Goal: Task Accomplishment & Management: Complete application form

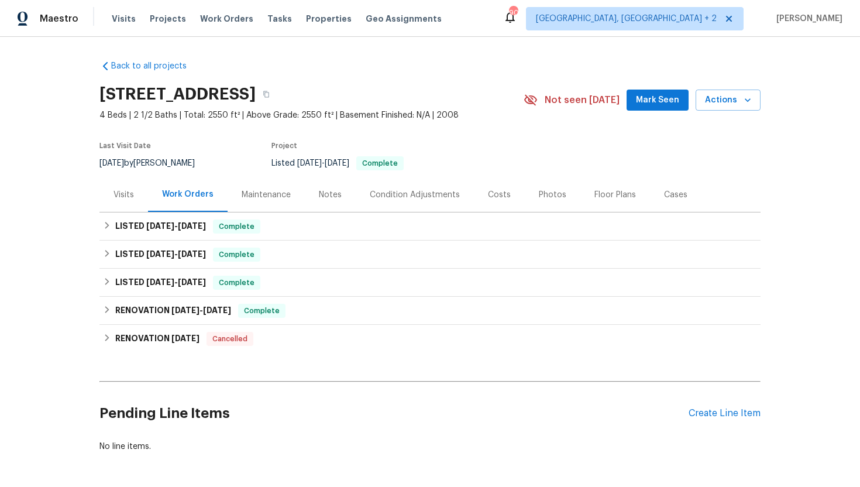
click at [122, 205] on div "Visits" at bounding box center [123, 194] width 49 height 35
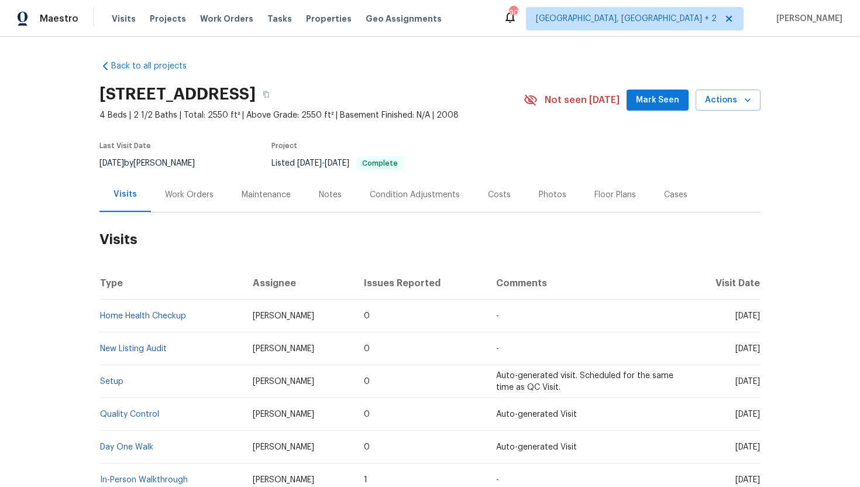
click at [170, 198] on div "Work Orders" at bounding box center [189, 195] width 49 height 12
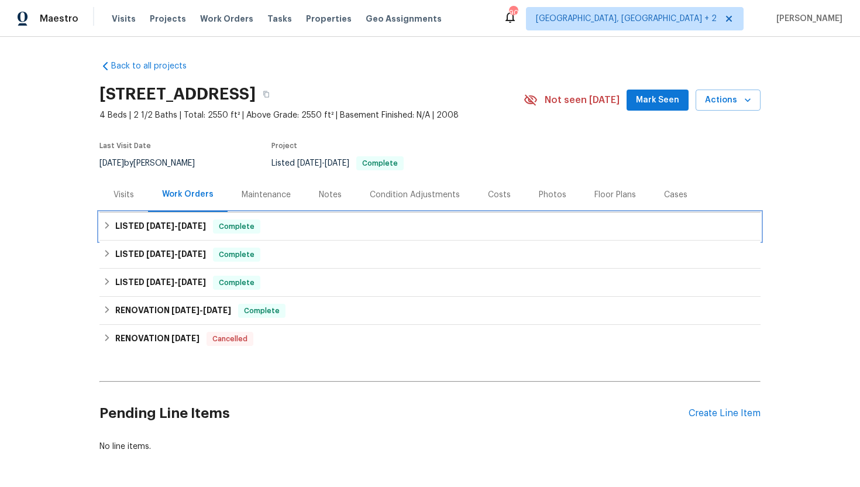
click at [231, 229] on span "Complete" at bounding box center [236, 227] width 45 height 12
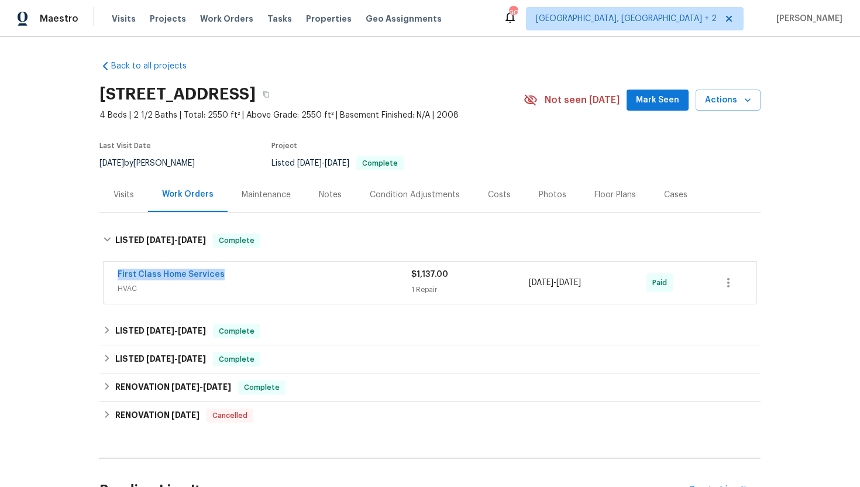
drag, startPoint x: 228, startPoint y: 276, endPoint x: 96, endPoint y: 279, distance: 132.3
click at [96, 279] on div "Back to all projects 204 Kilsock Ct, Simpsonville, SC 29681 4 Beds | 2 1/2 Bath…" at bounding box center [430, 262] width 860 height 450
copy link "First Class Home Services"
drag, startPoint x: 619, startPoint y: 281, endPoint x: 527, endPoint y: 280, distance: 91.3
click at [527, 280] on div "First Class Home Services HVAC $1,137.00 1 Repair 8/13/2025 - 8/15/2025 Paid" at bounding box center [416, 283] width 597 height 28
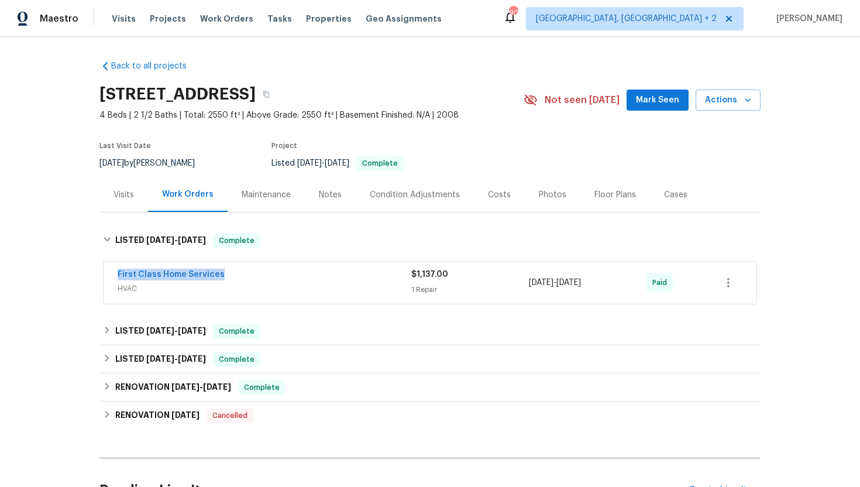
copy div "1 Repair 8/13/2025 - 8/15/2025"
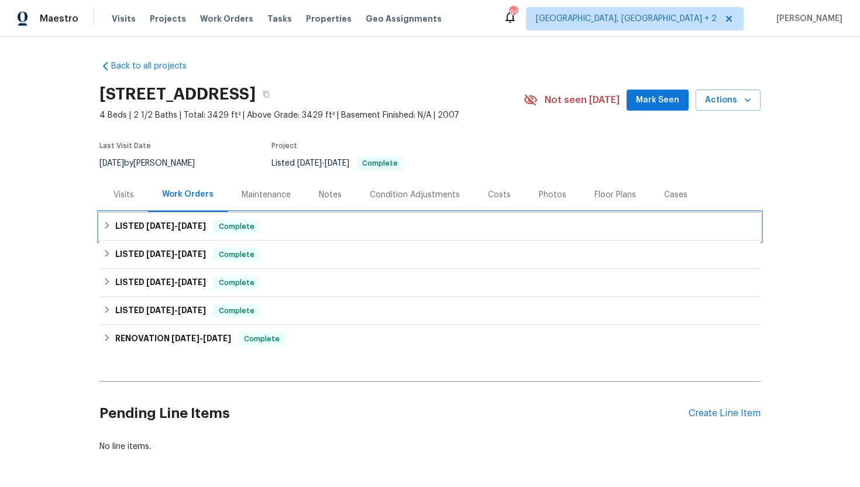
click at [188, 230] on h6 "LISTED 6/16/25 - 6/17/25" at bounding box center [160, 226] width 91 height 14
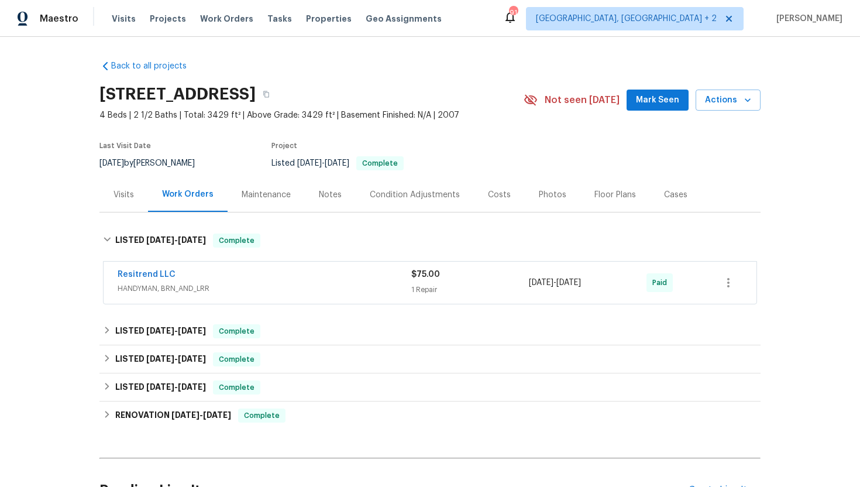
drag, startPoint x: 197, startPoint y: 275, endPoint x: 91, endPoint y: 283, distance: 106.8
click at [90, 283] on div "Back to all projects 12037 W Via Del Sol Ct, Sun City, AZ 85373 4 Beds | 2 1/2 …" at bounding box center [430, 262] width 860 height 450
drag, startPoint x: 185, startPoint y: 274, endPoint x: 99, endPoint y: 274, distance: 85.4
click at [99, 274] on div "Resitrend LLC HANDYMAN, BRN_AND_LRR $75.00 1 Repair 6/16/2025 - 6/17/2025 Paid" at bounding box center [429, 283] width 661 height 49
click at [270, 290] on span "HANDYMAN, BRN_AND_LRR" at bounding box center [265, 289] width 294 height 12
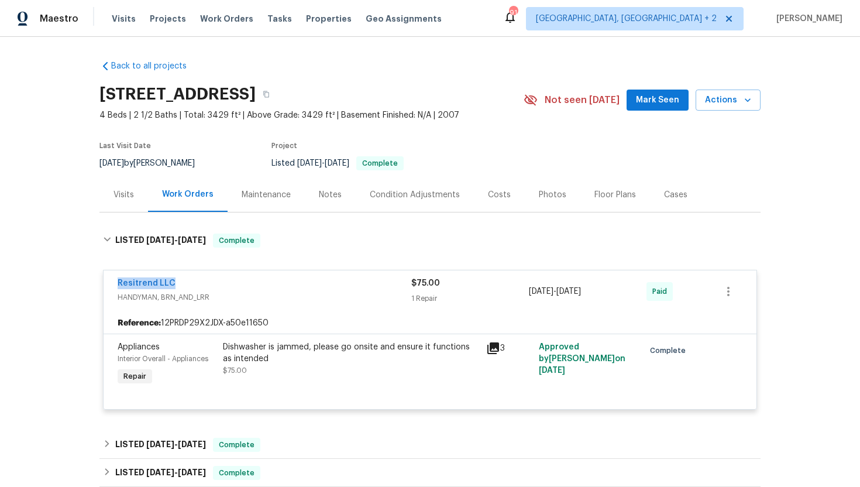
drag, startPoint x: 187, startPoint y: 282, endPoint x: 107, endPoint y: 283, distance: 79.6
click at [107, 283] on div "Resitrend LLC HANDYMAN, BRN_AND_LRR $75.00 1 Repair 6/16/2025 - 6/17/2025 Paid" at bounding box center [430, 291] width 653 height 42
copy link "Resitrend LLC"
drag, startPoint x: 619, startPoint y: 297, endPoint x: 508, endPoint y: 294, distance: 110.6
click at [508, 294] on div "Resitrend LLC HANDYMAN, BRN_AND_LRR $75.00 1 Repair 6/16/2025 - 6/17/2025 Paid" at bounding box center [416, 291] width 597 height 28
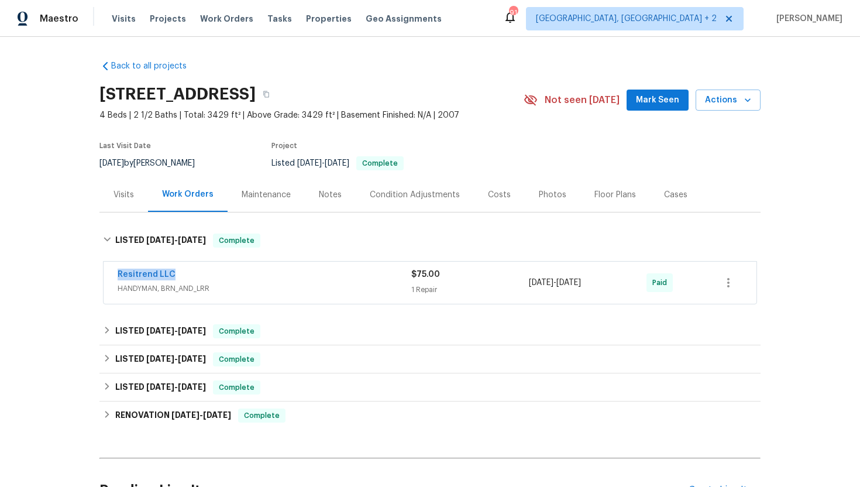
copy div "6/16/2025 - 6/17/2025"
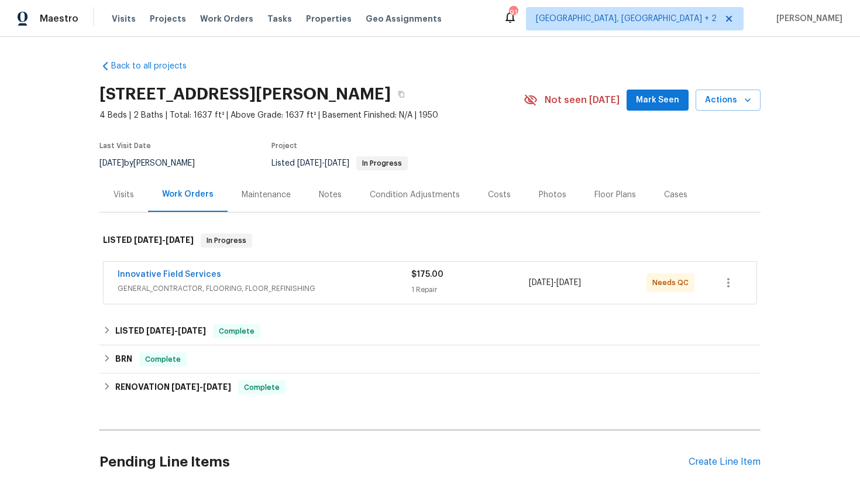
click at [324, 301] on div "Innovative Field Services GENERAL_CONTRACTOR, FLOORING, FLOOR_REFINISHING $175.…" at bounding box center [430, 283] width 653 height 42
click at [316, 290] on span "GENERAL_CONTRACTOR, FLOORING, FLOOR_REFINISHING" at bounding box center [265, 289] width 294 height 12
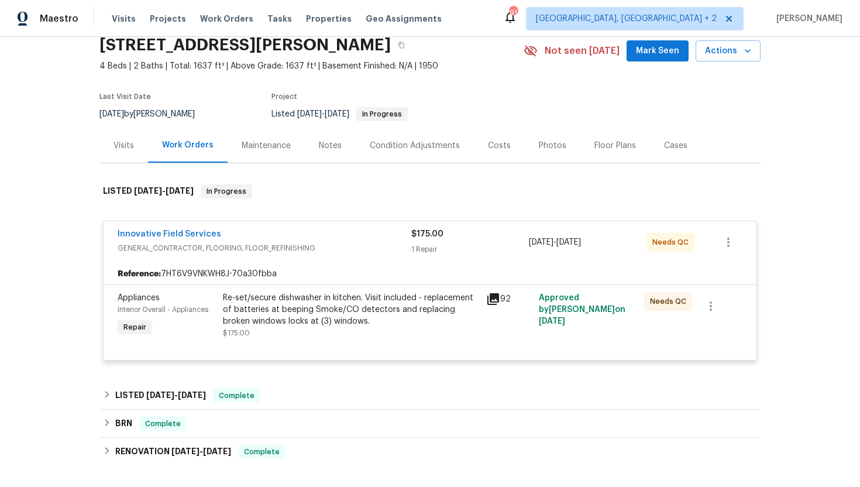
scroll to position [59, 0]
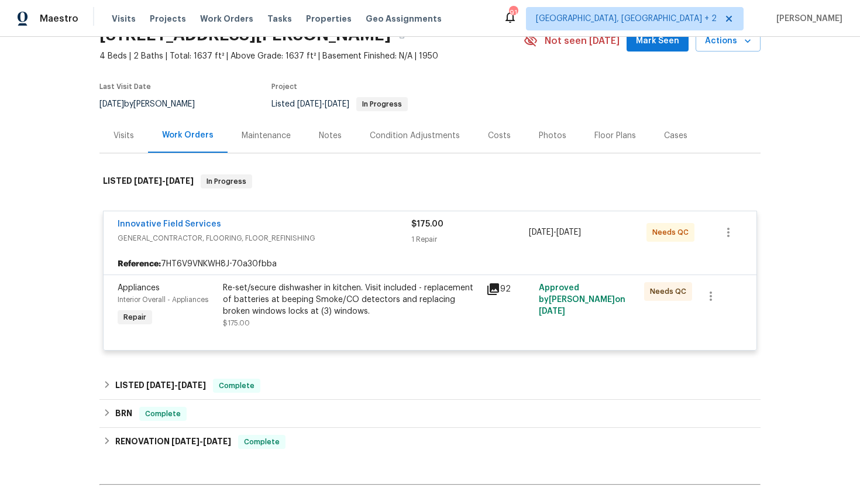
click at [121, 144] on div "Visits" at bounding box center [123, 135] width 49 height 35
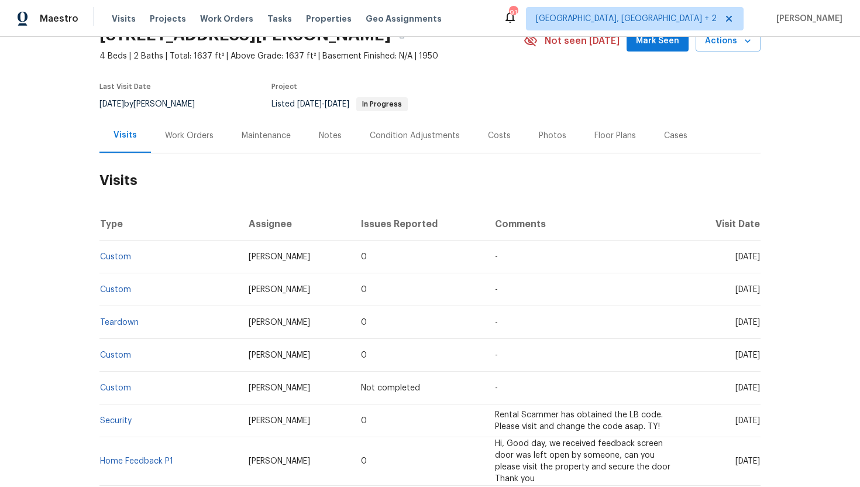
click at [191, 138] on div "Work Orders" at bounding box center [189, 136] width 49 height 12
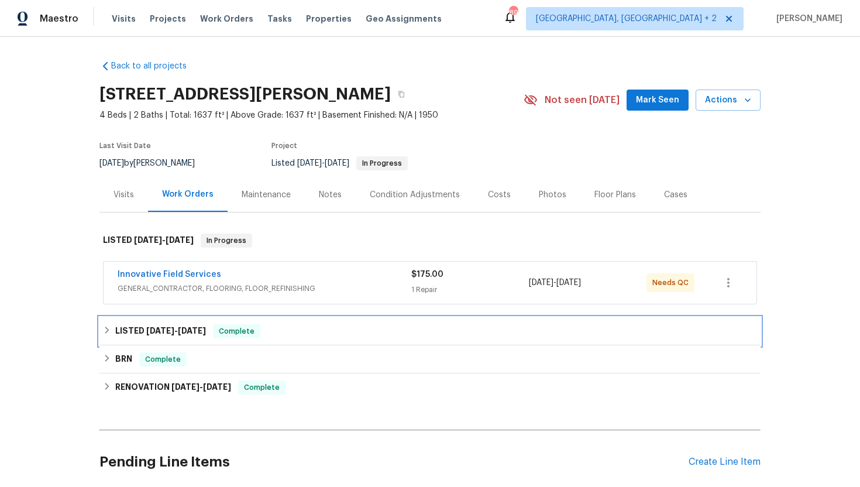
click at [363, 332] on div "LISTED 6/24/25 - 7/1/25 Complete" at bounding box center [430, 331] width 654 height 14
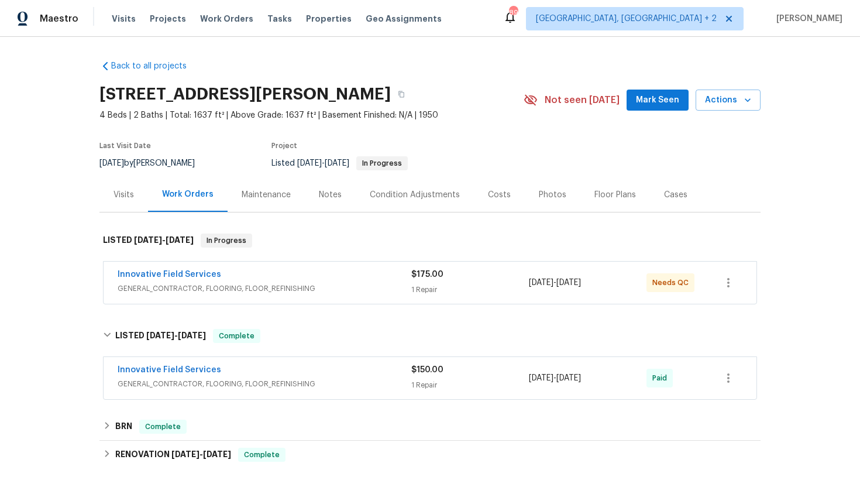
click at [339, 287] on span "GENERAL_CONTRACTOR, FLOORING, FLOOR_REFINISHING" at bounding box center [265, 289] width 294 height 12
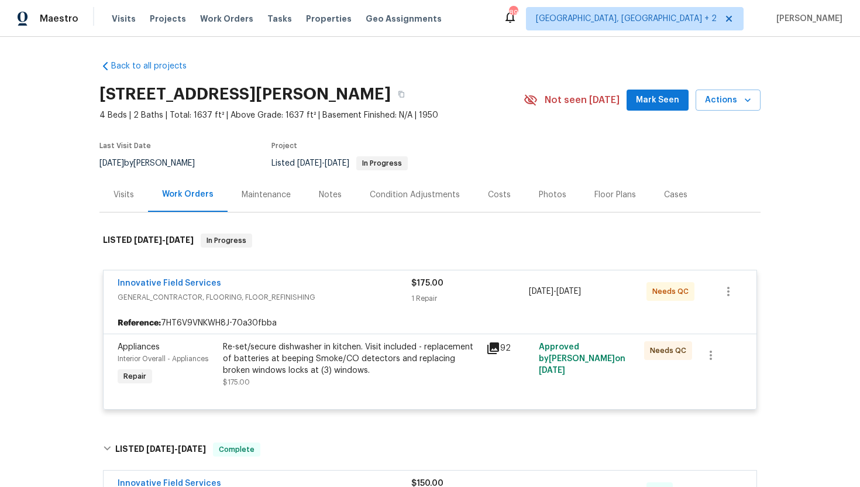
click at [497, 342] on icon at bounding box center [493, 348] width 12 height 12
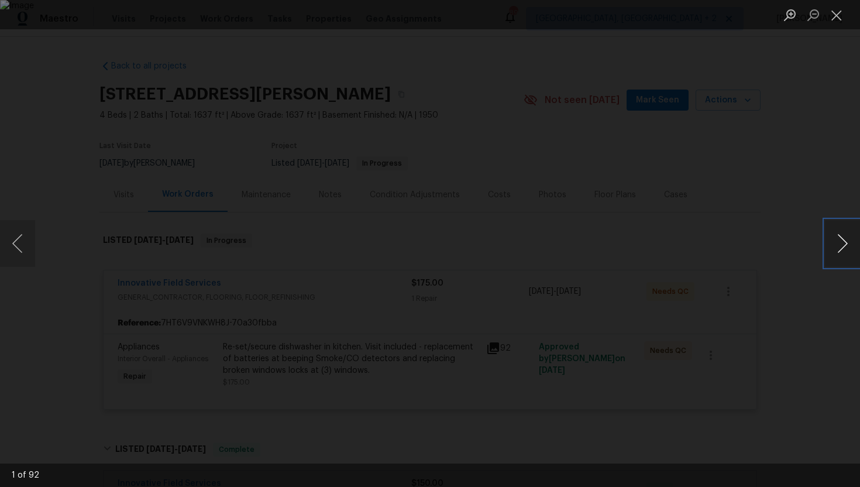
click at [840, 236] on button "Next image" at bounding box center [842, 243] width 35 height 47
click at [801, 135] on div "Lightbox" at bounding box center [430, 243] width 860 height 487
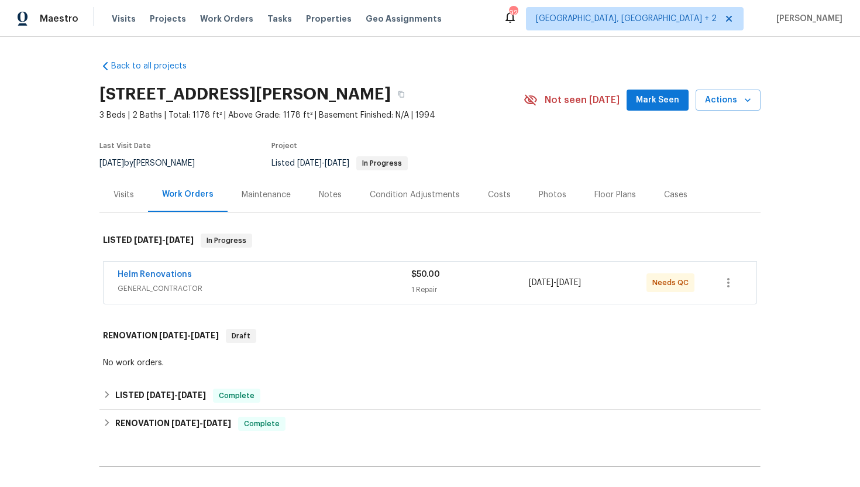
click at [300, 296] on div "Helm Renovations GENERAL_CONTRACTOR" at bounding box center [265, 283] width 294 height 28
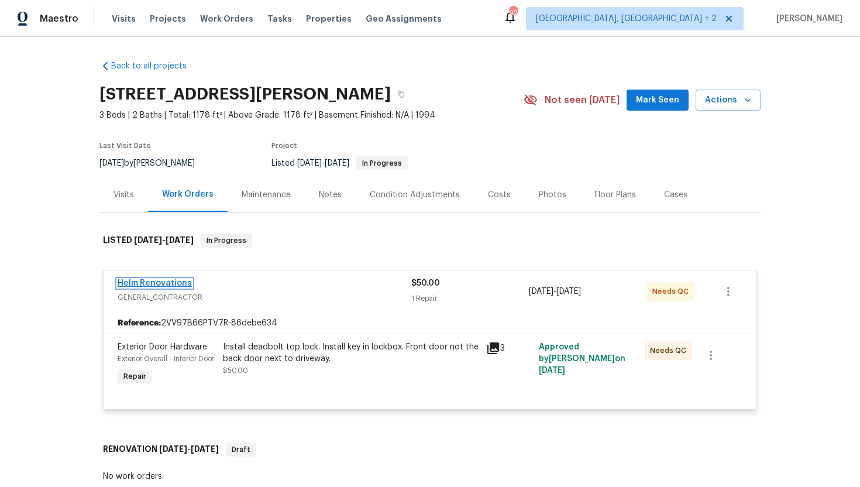
click at [180, 281] on link "Helm Renovations" at bounding box center [155, 283] width 74 height 8
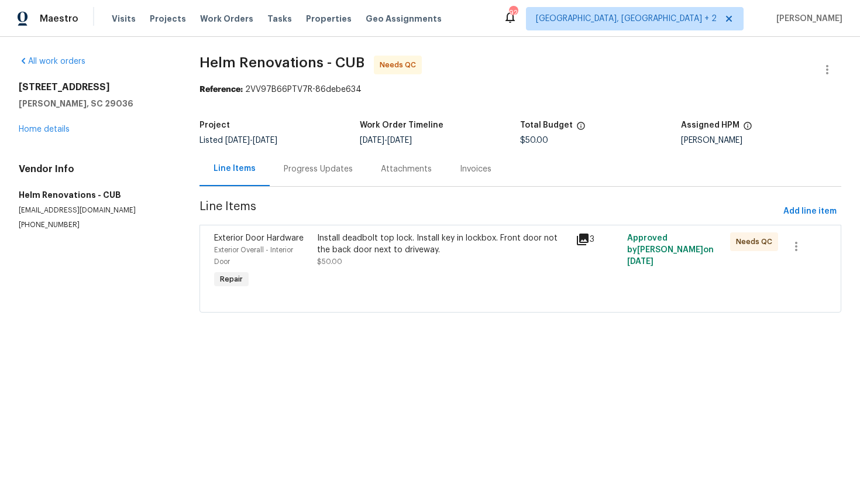
click at [310, 169] on div "Progress Updates" at bounding box center [318, 169] width 69 height 12
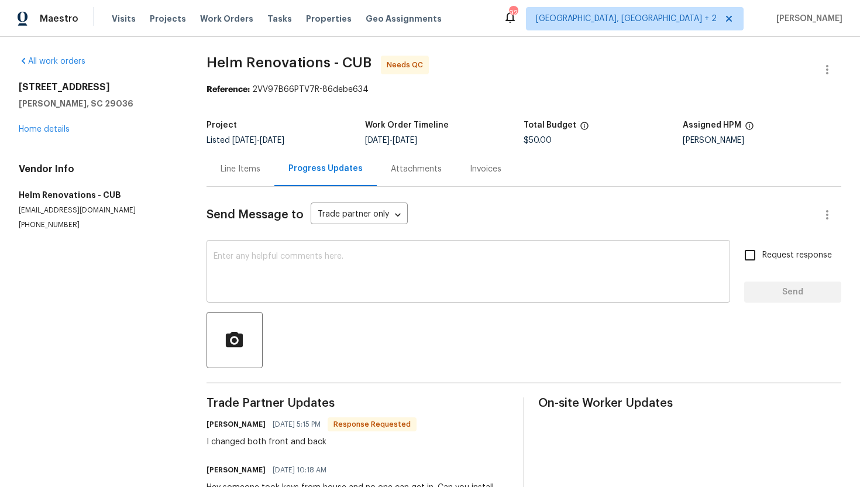
scroll to position [51, 0]
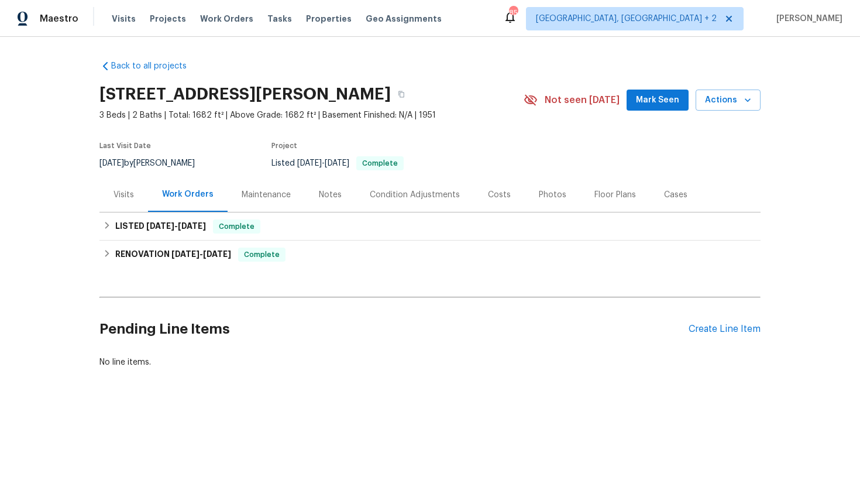
click at [138, 198] on div "Visits" at bounding box center [123, 194] width 49 height 35
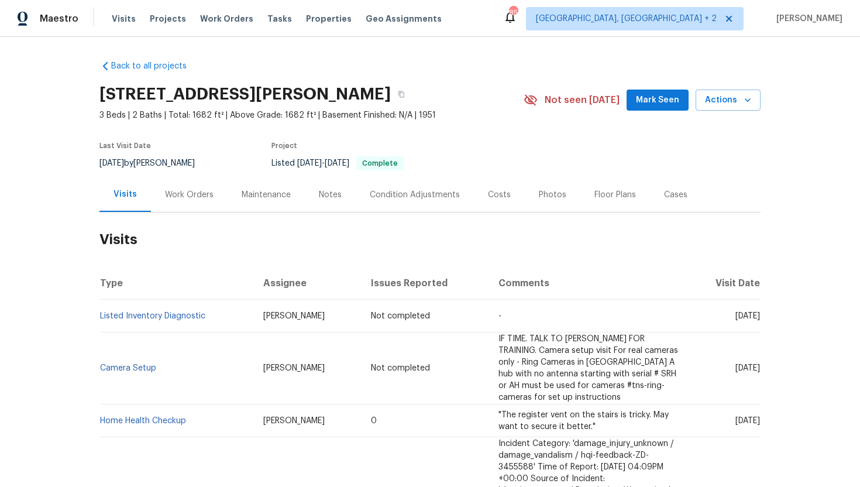
click at [181, 200] on div "Work Orders" at bounding box center [189, 194] width 77 height 35
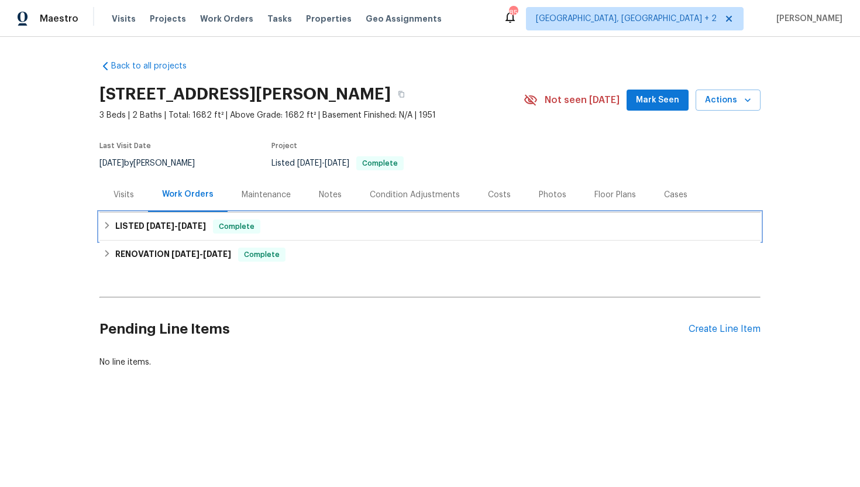
click at [173, 232] on h6 "LISTED 6/26/25 - 6/27/25" at bounding box center [160, 226] width 91 height 14
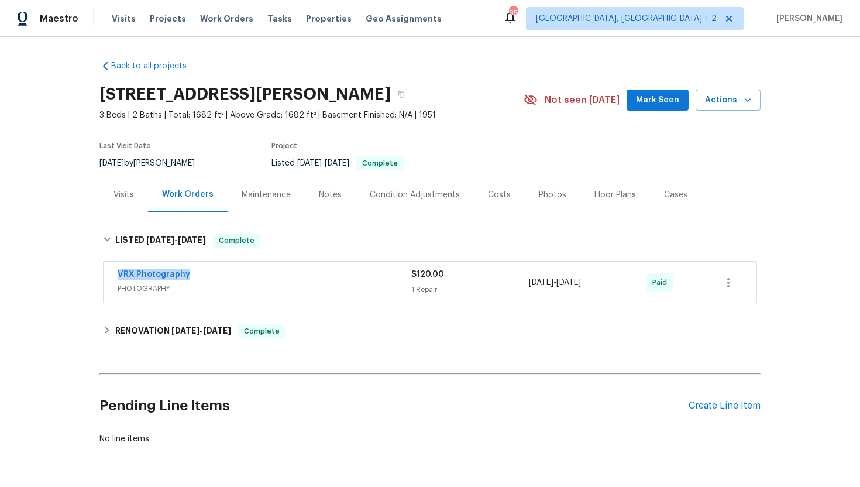
drag, startPoint x: 205, startPoint y: 276, endPoint x: 90, endPoint y: 273, distance: 115.9
click at [89, 273] on div "Back to all projects 264 Lawrence Ave, Columbus, OH 43228 3 Beds | 2 Baths | To…" at bounding box center [430, 262] width 860 height 450
copy link "VRX Photography"
drag, startPoint x: 621, startPoint y: 284, endPoint x: 524, endPoint y: 281, distance: 97.2
click at [524, 281] on div "VRX Photography PHOTOGRAPHY $120.00 1 Repair 6/26/2025 - 6/27/2025 Paid" at bounding box center [416, 283] width 597 height 28
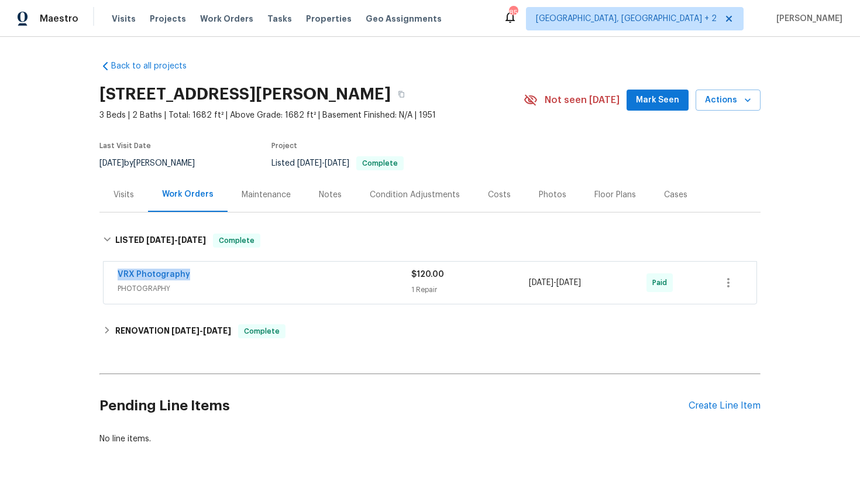
copy div "1 Repair 6/26/2025 - 6/27/2025"
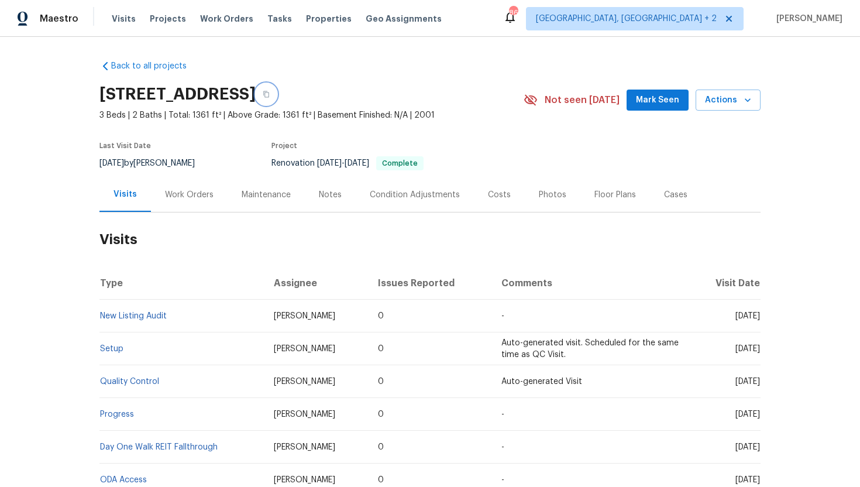
click at [270, 94] on icon "button" at bounding box center [266, 94] width 7 height 7
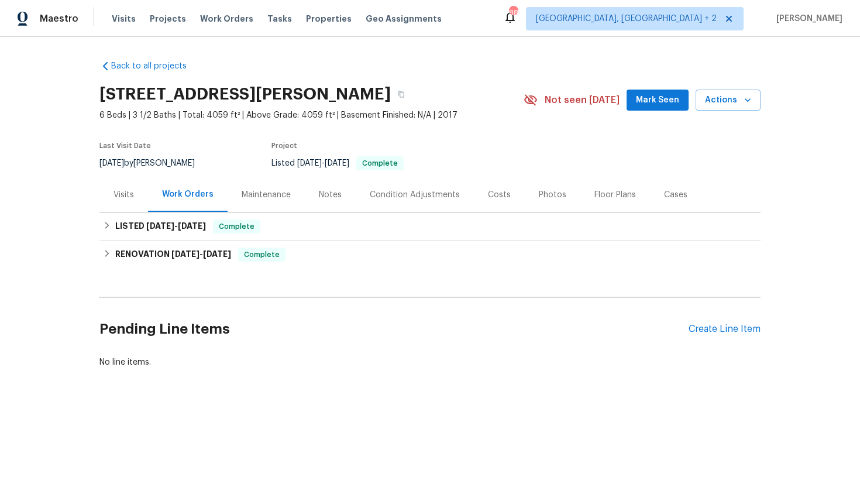
click at [130, 200] on div "Visits" at bounding box center [124, 195] width 20 height 12
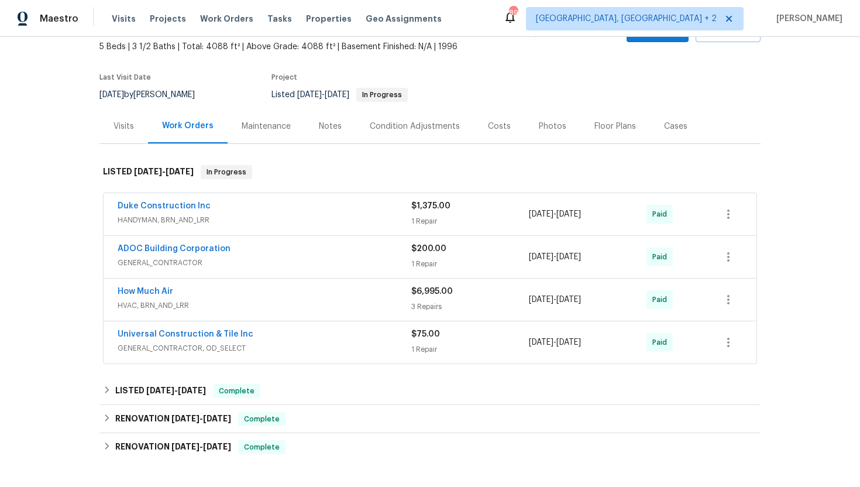
scroll to position [92, 0]
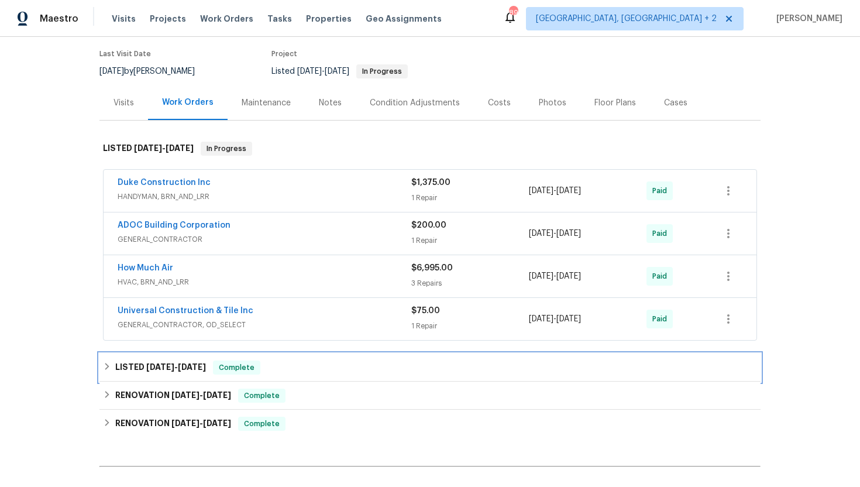
click at [233, 364] on span "Complete" at bounding box center [236, 368] width 45 height 12
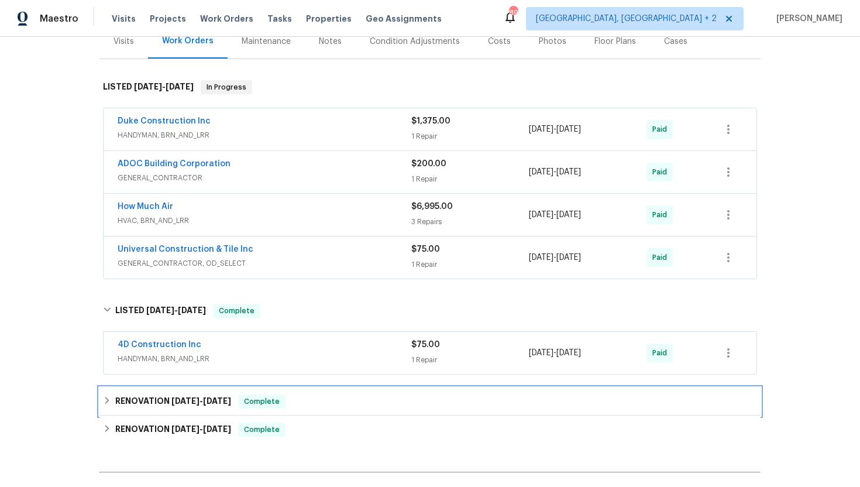
click at [236, 393] on div "RENOVATION 2/14/25 - 2/14/25 Complete" at bounding box center [429, 401] width 661 height 28
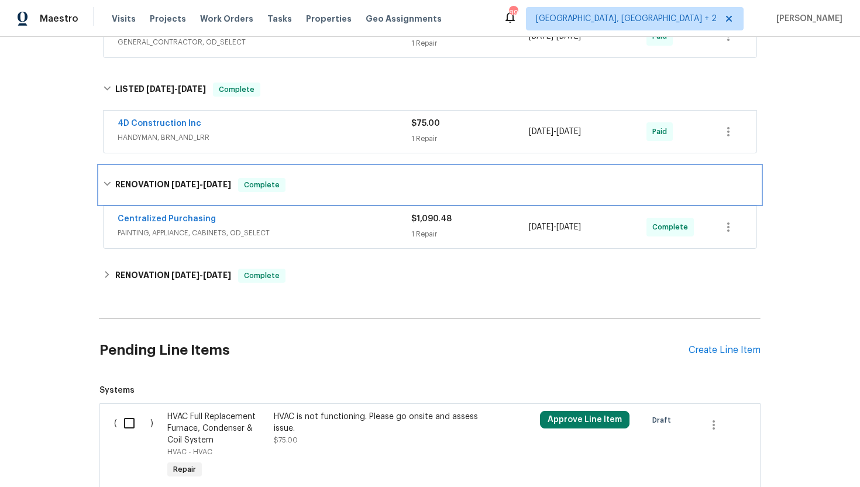
scroll to position [384, 0]
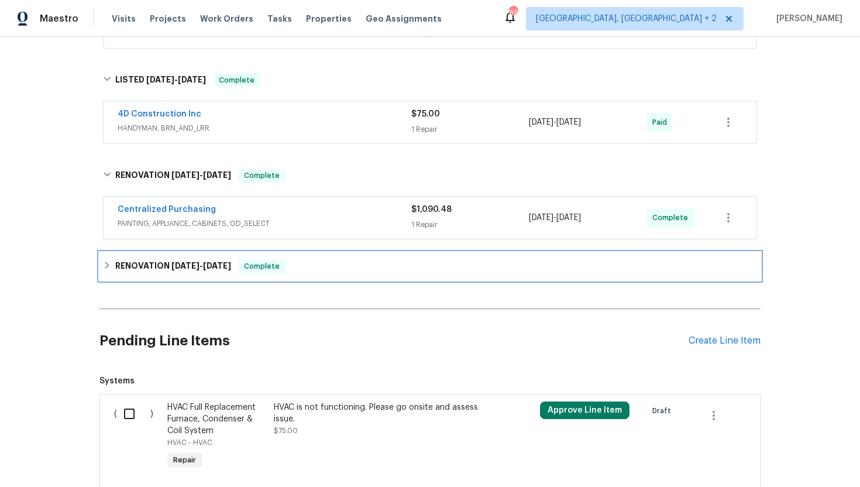
click at [236, 260] on div "RENOVATION 1/16/25 - 2/7/25 Complete" at bounding box center [430, 266] width 654 height 14
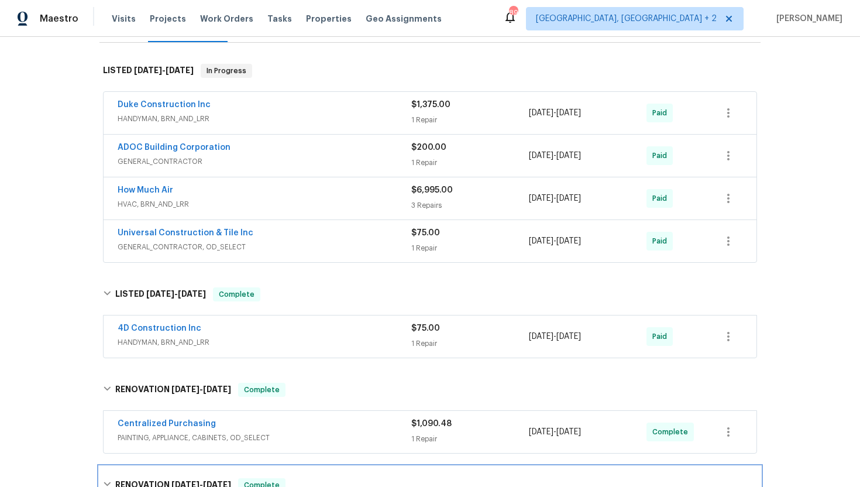
scroll to position [108, 0]
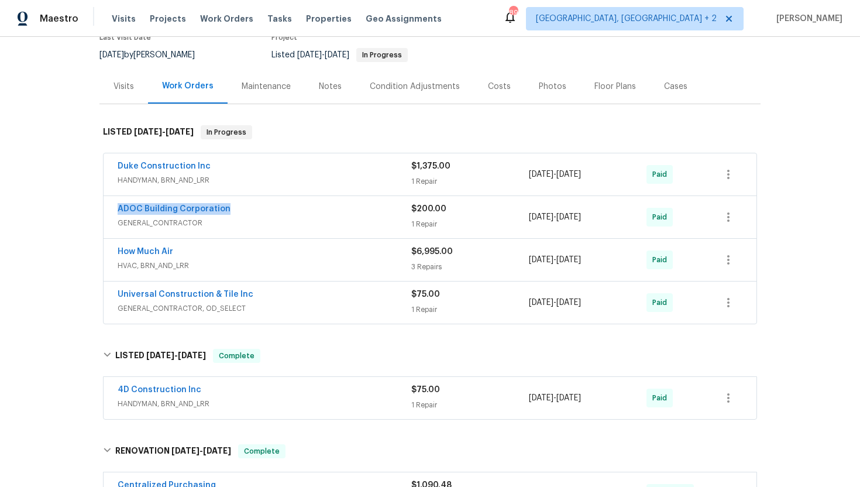
drag, startPoint x: 243, startPoint y: 211, endPoint x: 100, endPoint y: 206, distance: 143.5
click at [100, 206] on div "Duke Construction Inc HANDYMAN, BRN_AND_LRR $1,375.00 1 Repair 7/22/2025 - 7/28…" at bounding box center [429, 239] width 661 height 177
copy link "ADOC Building Corporation"
drag, startPoint x: 618, startPoint y: 224, endPoint x: 528, endPoint y: 224, distance: 90.1
click at [528, 224] on div "ADOC Building Corporation GENERAL_CONTRACTOR $200.00 1 Repair 8/26/2025 - 8/28/…" at bounding box center [416, 217] width 597 height 28
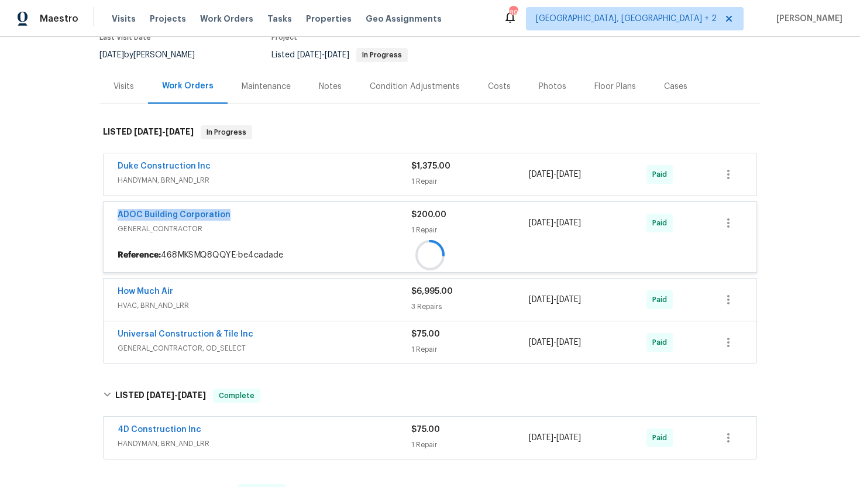
copy div "8/26/2025 - 8/28/2025"
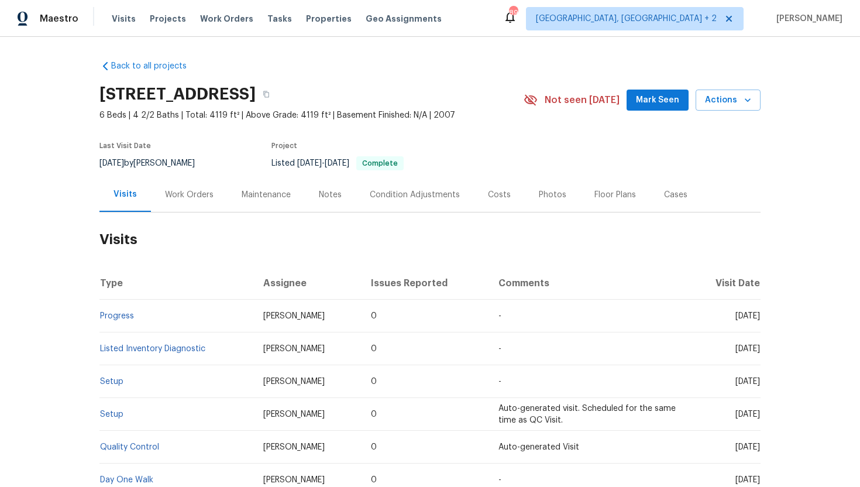
drag, startPoint x: 710, startPoint y: 318, endPoint x: 759, endPoint y: 319, distance: 49.2
click at [759, 319] on span "Fri, Sep 05 2025" at bounding box center [748, 316] width 25 height 8
copy span "Sep 05 2025"
click at [178, 199] on div "Work Orders" at bounding box center [189, 195] width 49 height 12
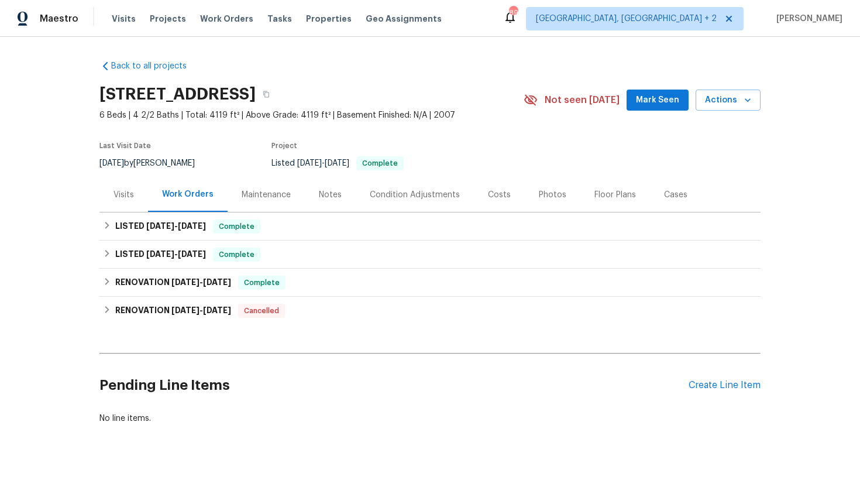
scroll to position [17, 0]
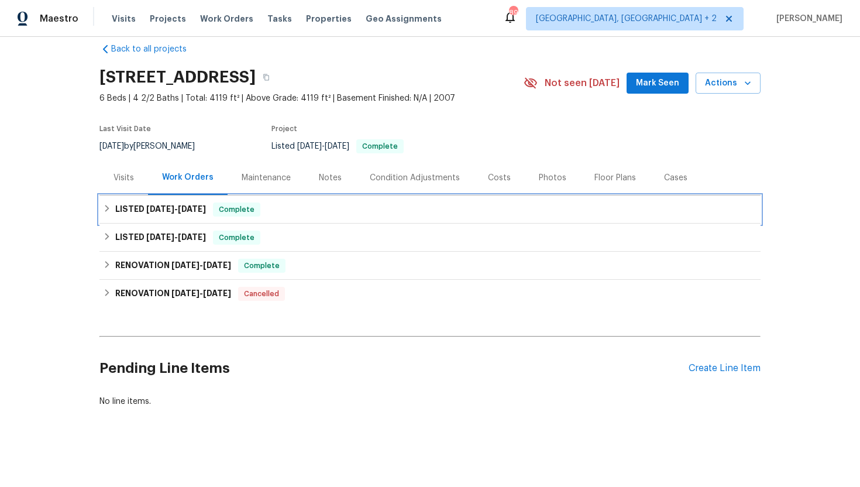
click at [187, 205] on span "9/3/25" at bounding box center [192, 209] width 28 height 8
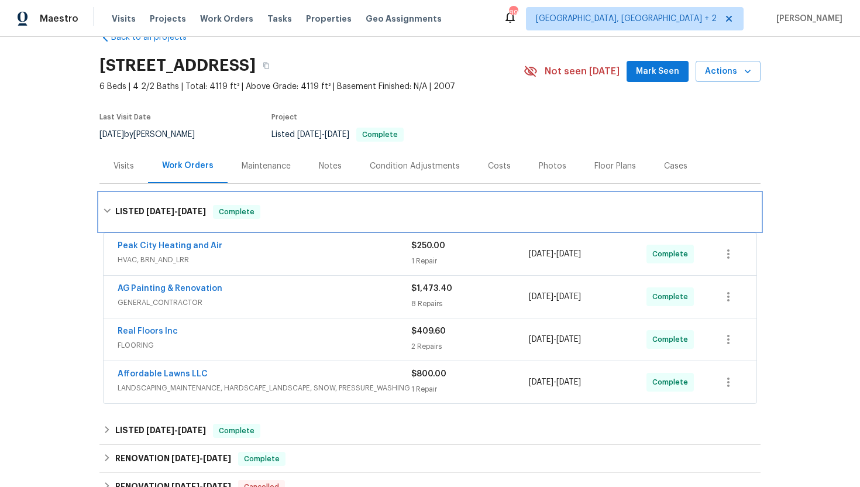
scroll to position [30, 0]
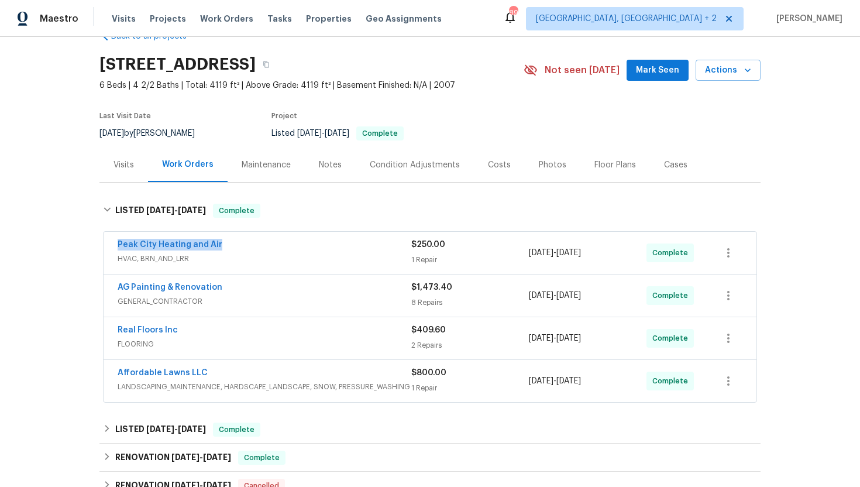
drag, startPoint x: 234, startPoint y: 243, endPoint x: 51, endPoint y: 241, distance: 183.2
click at [51, 241] on div "Back to all projects 2005 Shingleback Dr, Wake Forest, NC 27587 6 Beds | 4 2/2 …" at bounding box center [430, 262] width 860 height 450
copy link "Peak City Heating and Air"
drag, startPoint x: 611, startPoint y: 255, endPoint x: 516, endPoint y: 253, distance: 94.8
click at [516, 253] on div "Peak City Heating and Air HVAC, BRN_AND_LRR $250.00 1 Repair 8/27/2025 - 9/3/20…" at bounding box center [416, 253] width 597 height 28
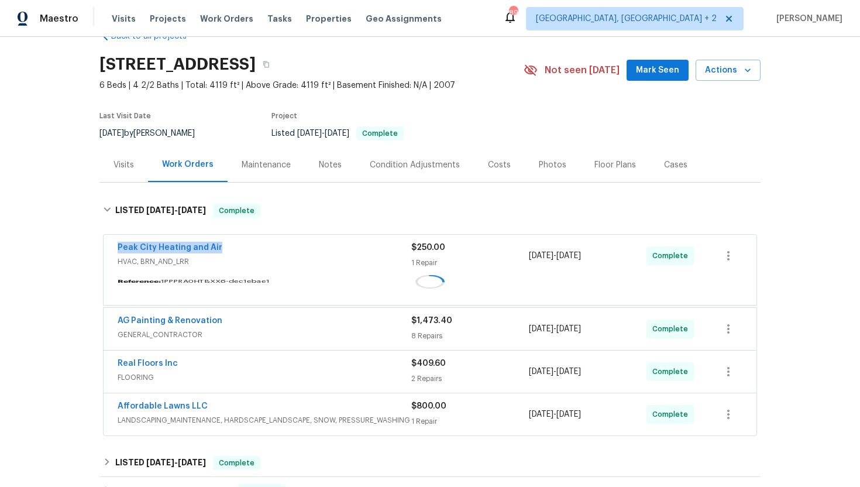
copy div "1 Repair 8/27/2025 - 9/3/2025"
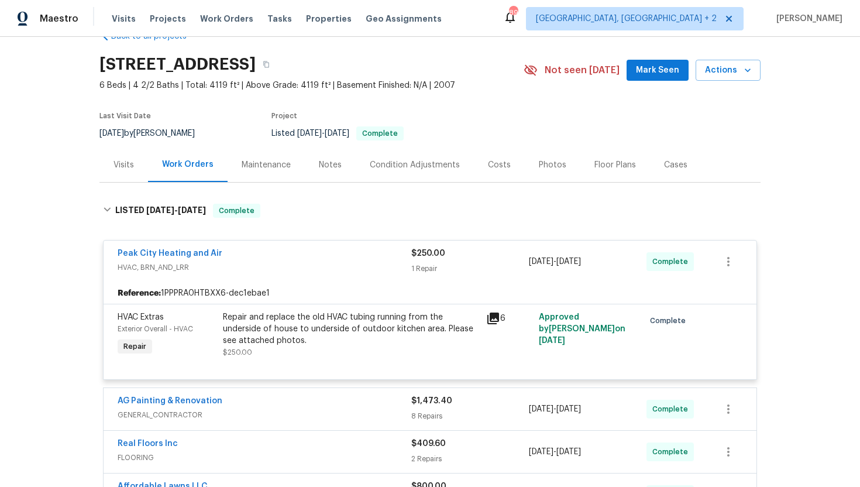
click at [126, 167] on div "Visits" at bounding box center [124, 165] width 20 height 12
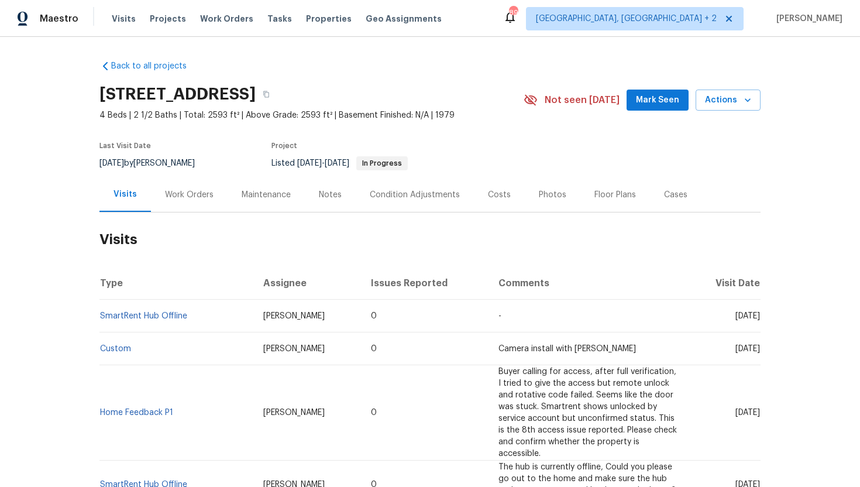
click at [191, 198] on div "Work Orders" at bounding box center [189, 195] width 49 height 12
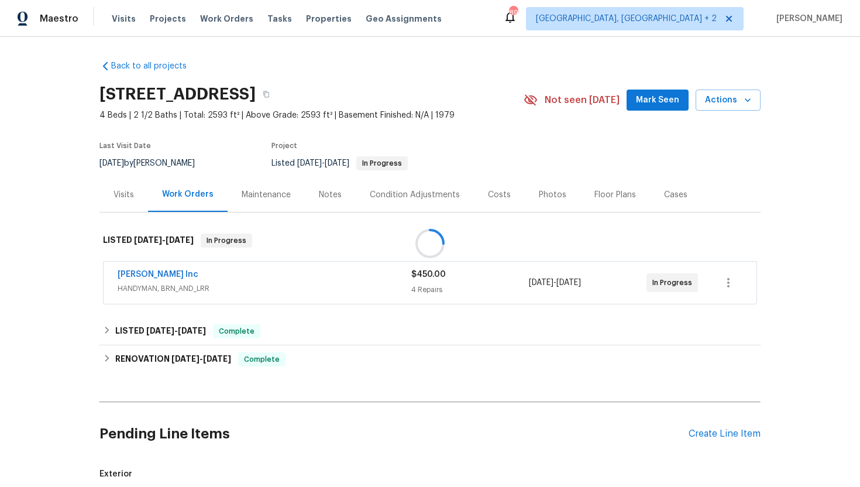
click at [280, 283] on div at bounding box center [430, 243] width 860 height 487
click at [240, 287] on span "HANDYMAN, BRN_AND_LRR" at bounding box center [265, 289] width 294 height 12
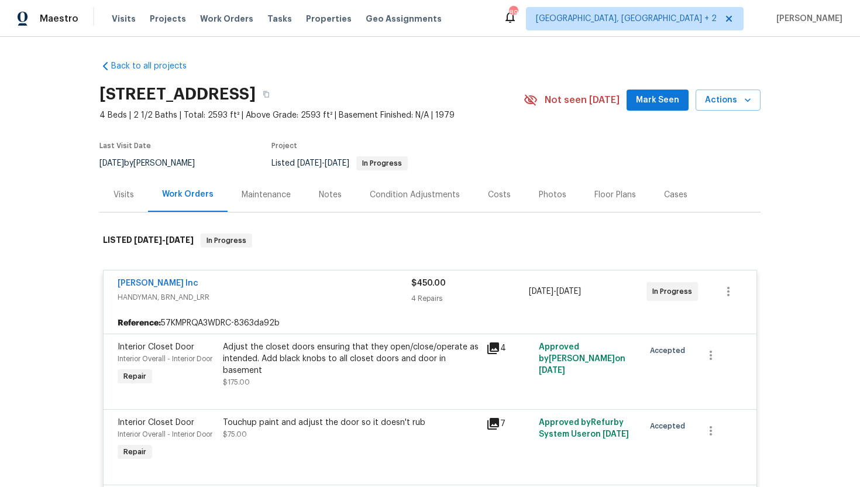
click at [135, 201] on div "Visits" at bounding box center [123, 194] width 49 height 35
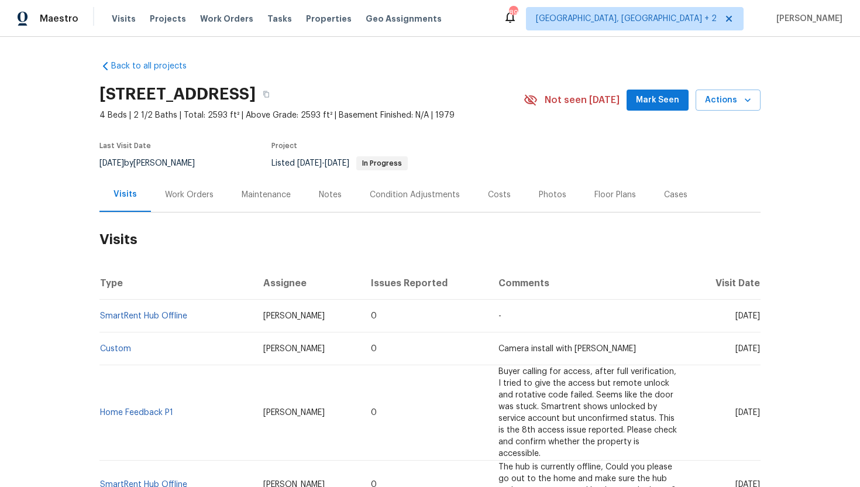
drag, startPoint x: 712, startPoint y: 317, endPoint x: 759, endPoint y: 319, distance: 46.9
click at [759, 319] on span "Wed, Sep 03 2025" at bounding box center [748, 316] width 25 height 8
copy span "Sep 03 2025"
click at [206, 198] on div "Work Orders" at bounding box center [189, 195] width 49 height 12
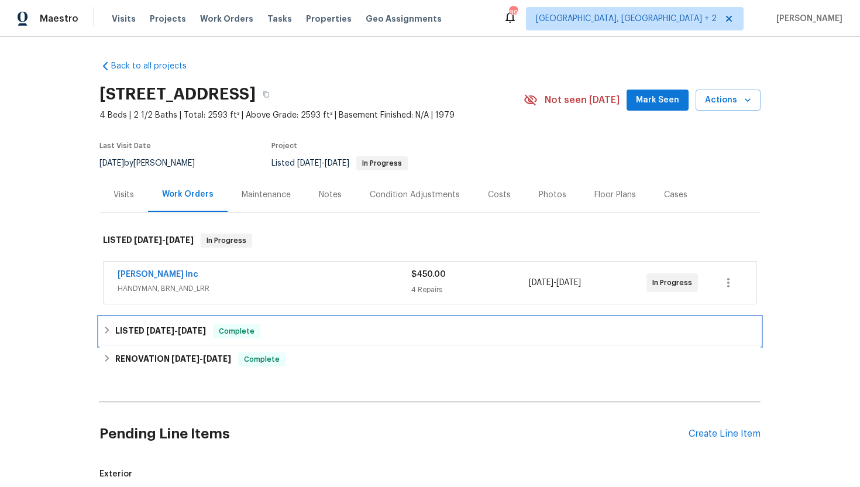
click at [225, 330] on span "Complete" at bounding box center [236, 331] width 45 height 12
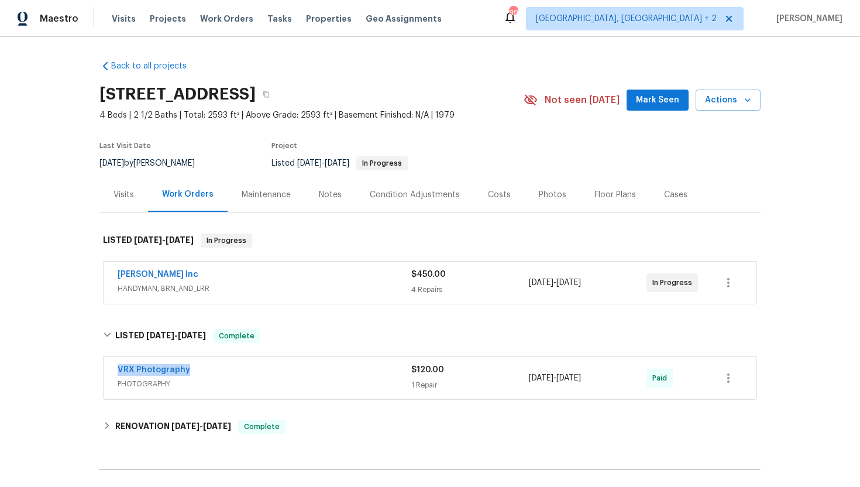
drag, startPoint x: 198, startPoint y: 369, endPoint x: 77, endPoint y: 367, distance: 121.1
click at [76, 367] on div "Back to all projects 830 Dartmouth Dr, Rochester Hills, MI 48307 4 Beds | 2 1/2…" at bounding box center [430, 262] width 860 height 450
copy link "VRX Photography"
drag, startPoint x: 618, startPoint y: 379, endPoint x: 526, endPoint y: 379, distance: 91.9
click at [525, 379] on div "VRX Photography PHOTOGRAPHY $120.00 1 Repair 6/10/2025 - 6/11/2025 Paid" at bounding box center [416, 378] width 597 height 28
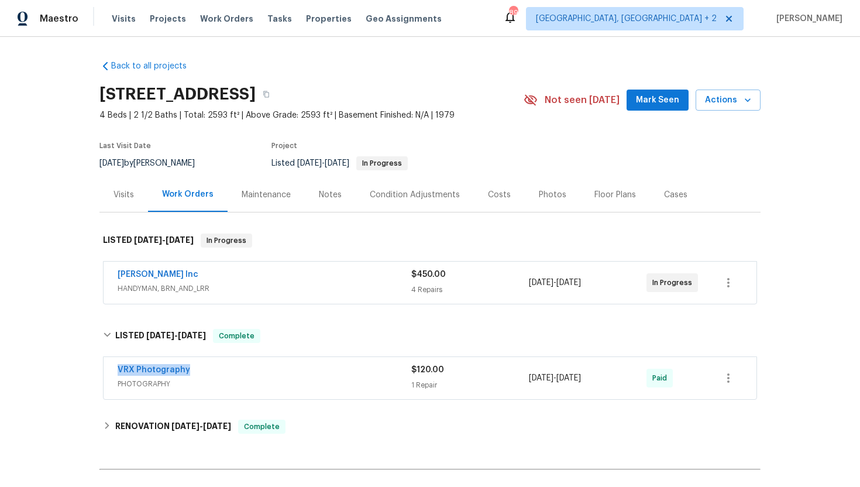
copy div "1 Repair 6/10/2025 - 6/11/2025"
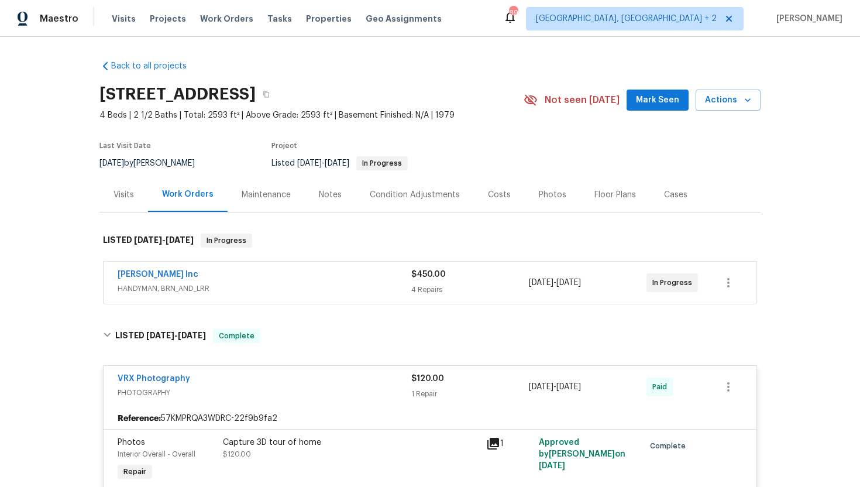
click at [119, 198] on div "Visits" at bounding box center [124, 195] width 20 height 12
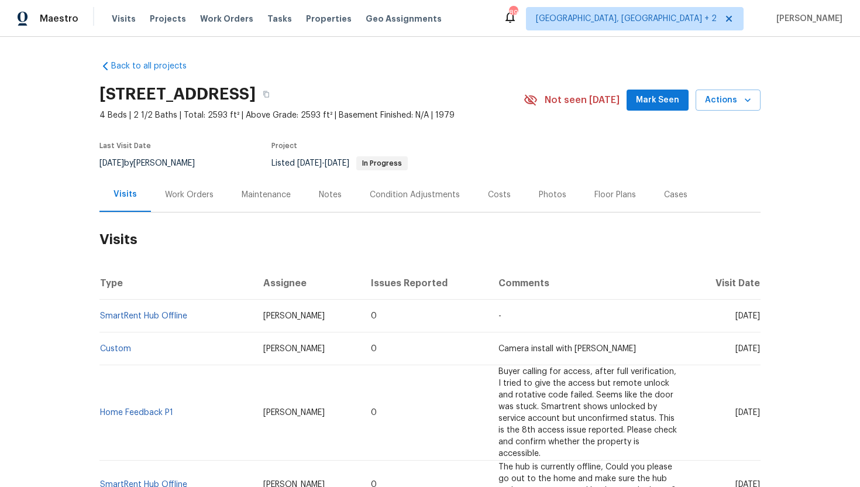
click at [664, 198] on div "Cases" at bounding box center [675, 195] width 23 height 12
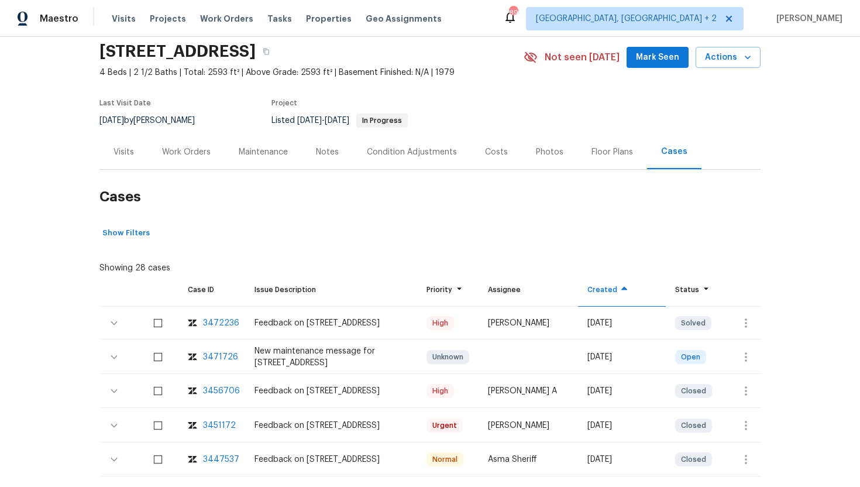
scroll to position [46, 0]
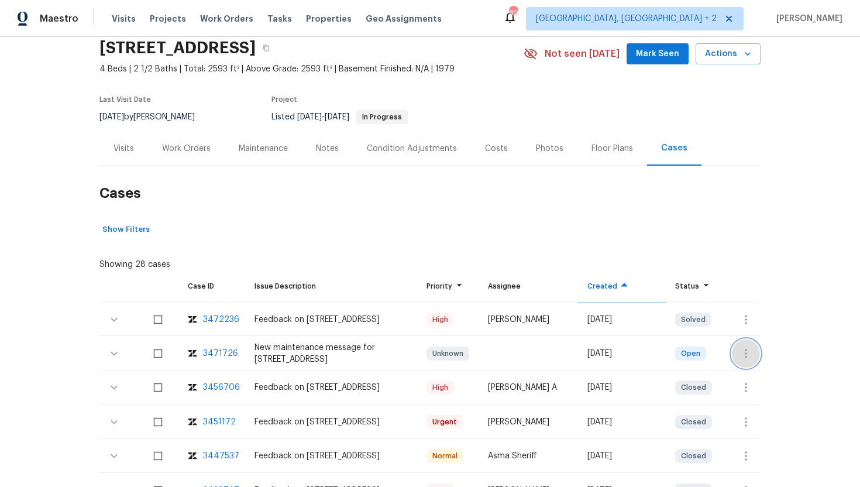
click at [749, 346] on button "button" at bounding box center [746, 353] width 28 height 28
click at [760, 352] on li "Create a visit" at bounding box center [791, 353] width 121 height 19
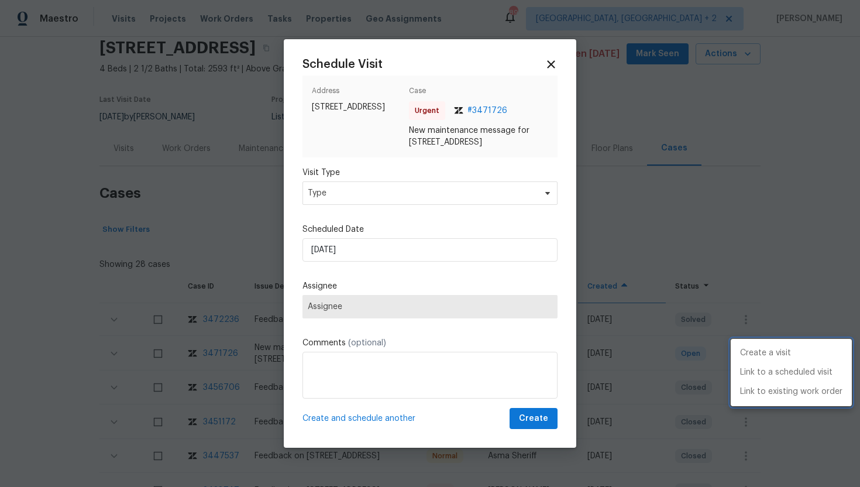
click at [417, 208] on div at bounding box center [430, 243] width 860 height 487
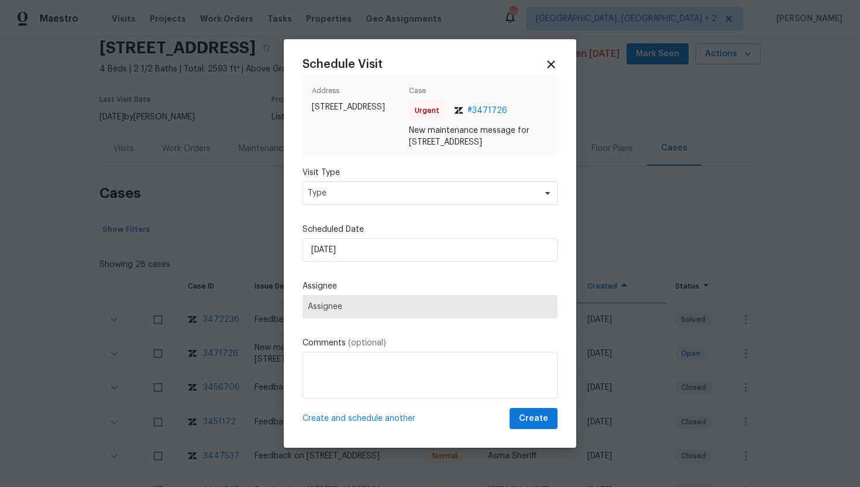
click at [358, 311] on span "Assignee" at bounding box center [430, 306] width 245 height 9
click at [427, 199] on span "Type" at bounding box center [422, 193] width 228 height 12
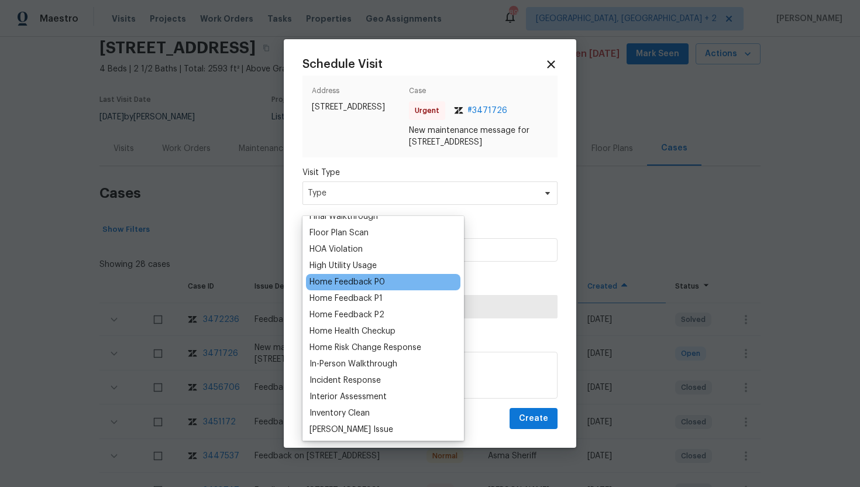
scroll to position [326, 0]
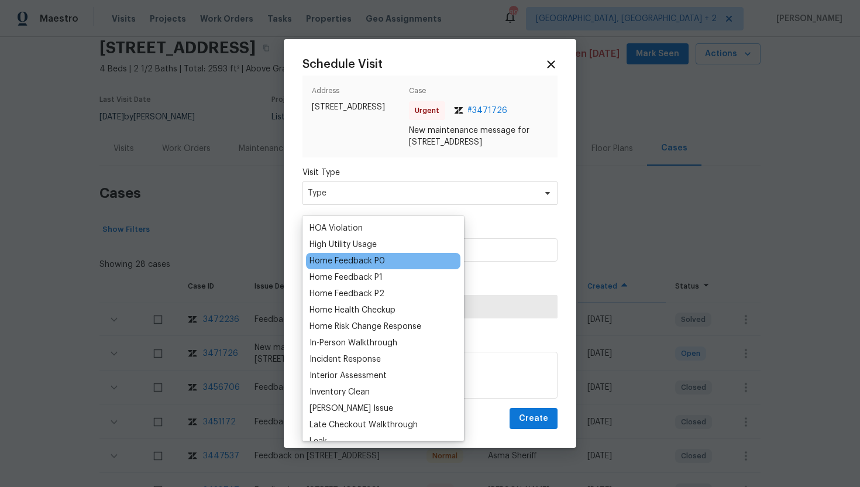
click at [379, 264] on div "Home Feedback P0" at bounding box center [347, 261] width 75 height 12
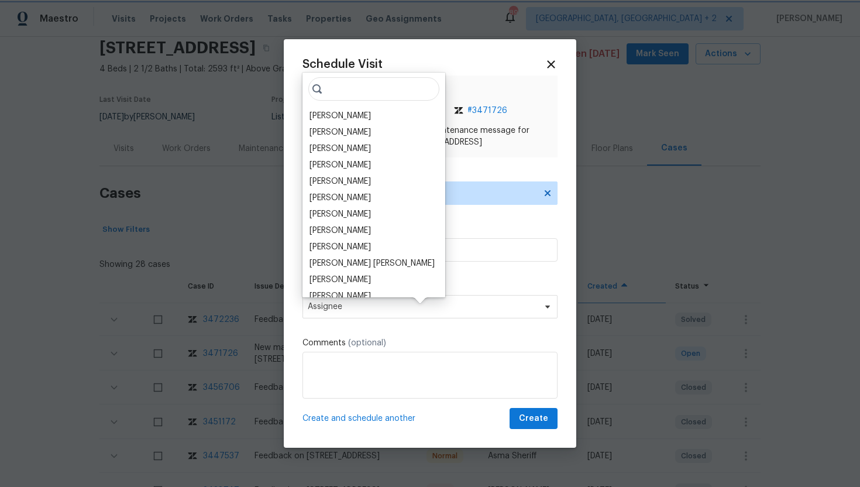
click at [384, 311] on span "Assignee" at bounding box center [422, 306] width 229 height 9
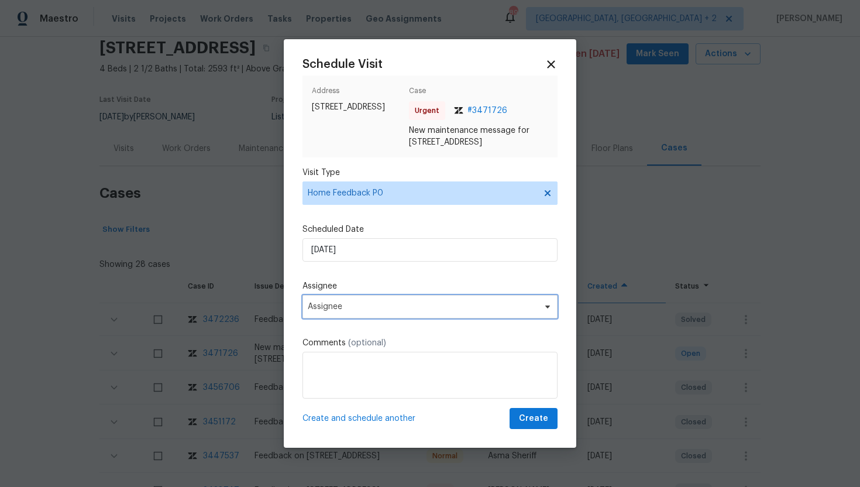
click at [384, 311] on span "Assignee" at bounding box center [422, 306] width 229 height 9
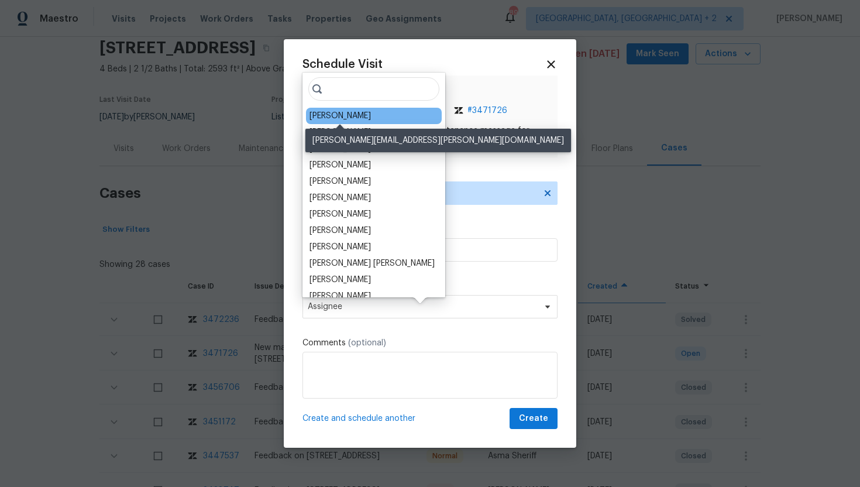
click at [344, 121] on div "Dominic Herron" at bounding box center [340, 116] width 61 height 12
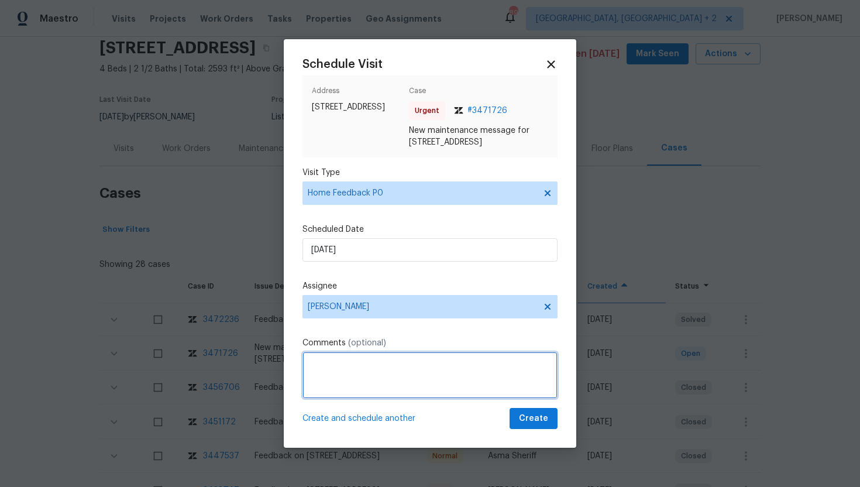
click at [344, 374] on textarea at bounding box center [430, 375] width 255 height 47
paste textarea "The key pad code listed here does not work The lock box code listed is correct …"
click at [336, 377] on textarea "The key pad code listed here does not work The lock box code listed is correct …" at bounding box center [430, 375] width 255 height 47
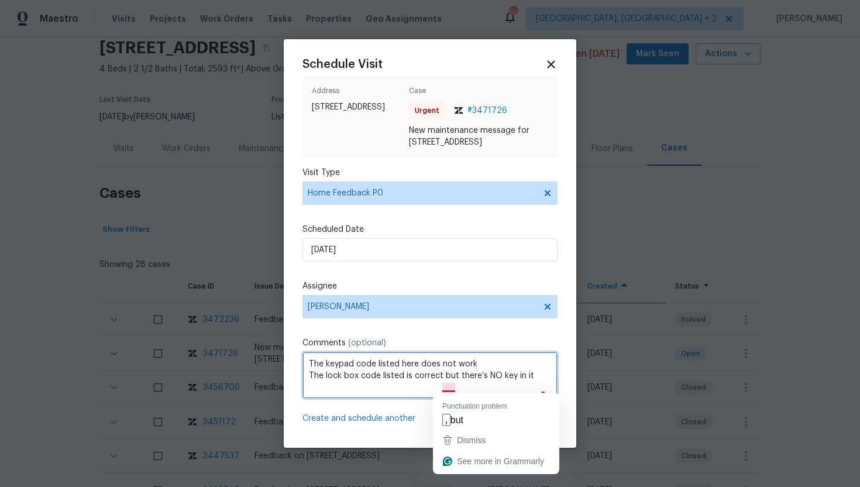
click at [457, 386] on textarea "The keypad code listed here does not work The lock box code listed is correct b…" at bounding box center [430, 375] width 255 height 47
click at [446, 383] on textarea "The keypad code listed here does not work The lock box code listed is correct b…" at bounding box center [430, 375] width 255 height 47
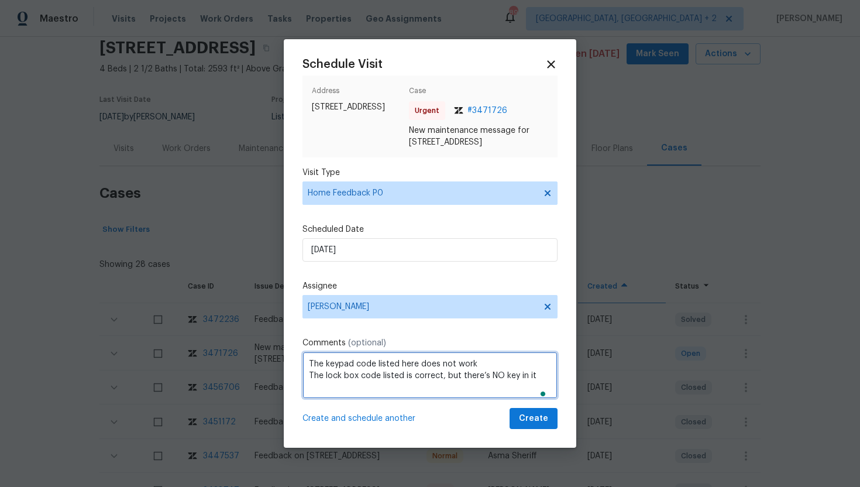
click at [535, 386] on textarea "The keypad code listed here does not work The lock box code listed is correct, …" at bounding box center [430, 375] width 255 height 47
paste textarea "the key code we can come to the house again this week without an issue because …"
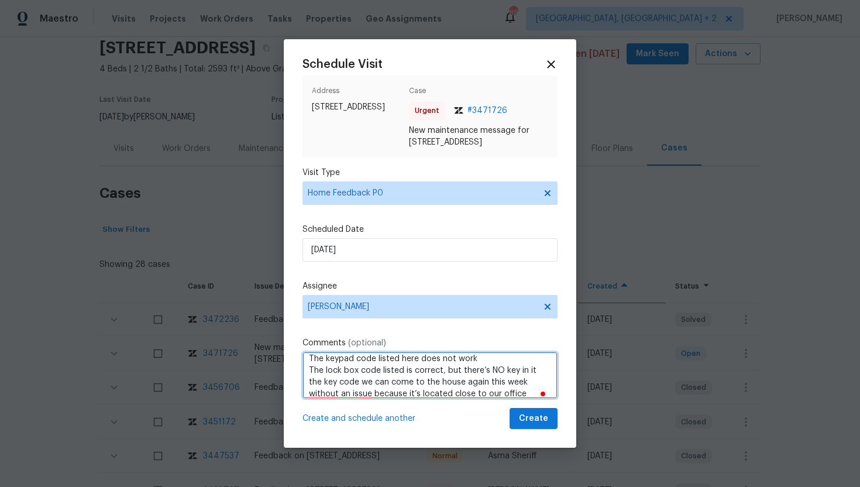
click at [325, 398] on textarea "The keypad code listed here does not work The lock box code listed is correct, …" at bounding box center [430, 375] width 255 height 47
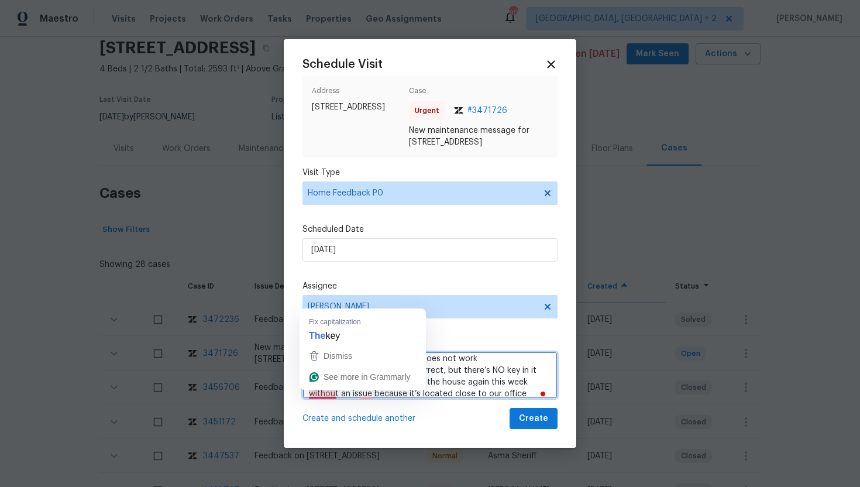
click at [327, 393] on textarea "The keypad code listed here does not work The lock box code listed is correct, …" at bounding box center [430, 375] width 255 height 47
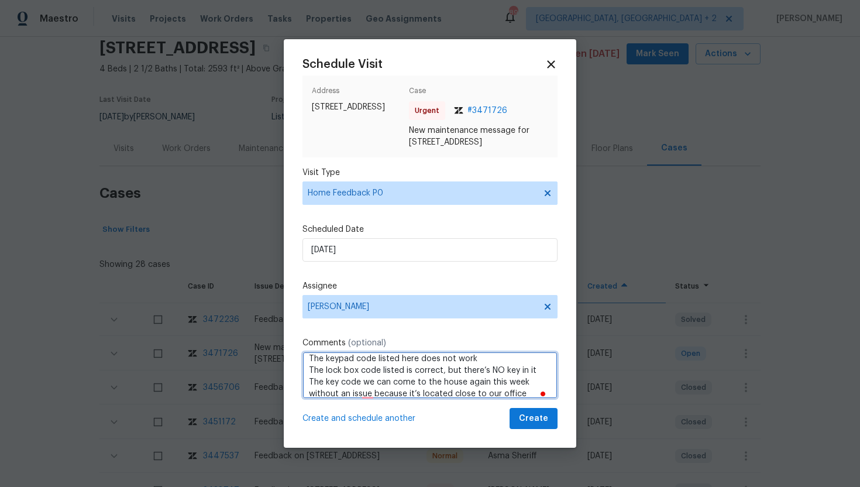
click at [366, 394] on textarea "The keypad code listed here does not work The lock box code listed is correct, …" at bounding box center [430, 375] width 255 height 47
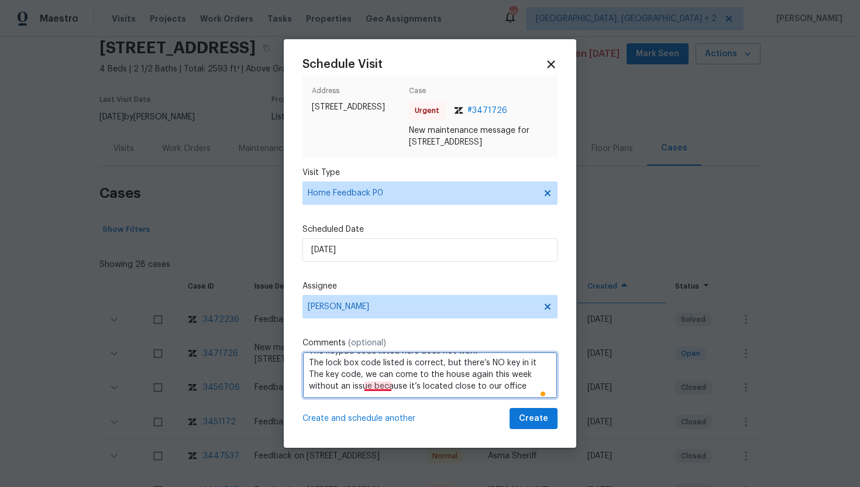
click at [382, 389] on textarea "The keypad code listed here does not work The lock box code listed is correct, …" at bounding box center [430, 375] width 255 height 47
click at [384, 386] on textarea "The keypad code listed here does not work The lock box code listed is correct, …" at bounding box center [430, 375] width 255 height 47
type textarea "The keypad code listed here does not work The lock box code listed is correct, …"
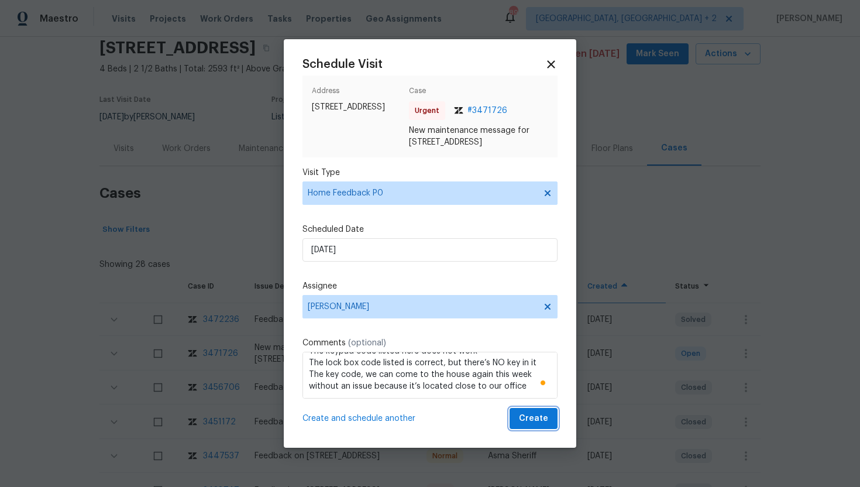
click at [534, 418] on span "Create" at bounding box center [533, 418] width 29 height 15
click at [129, 152] on div at bounding box center [430, 243] width 860 height 487
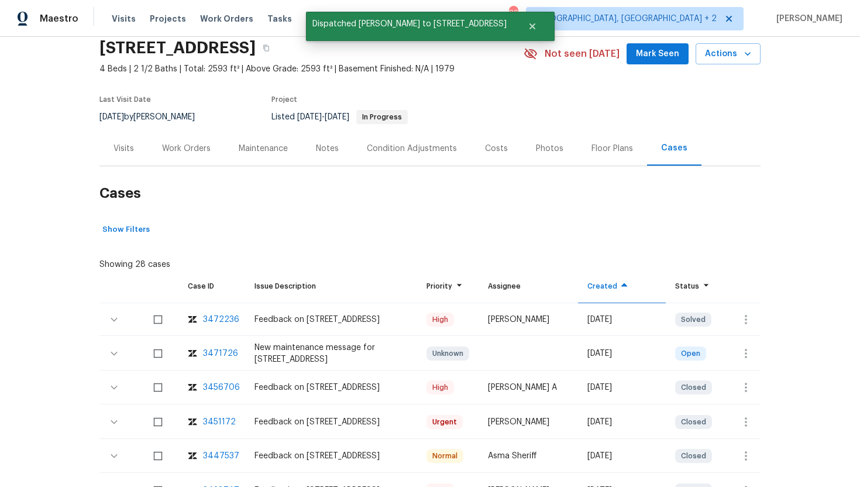
click at [129, 155] on div "Visits" at bounding box center [123, 148] width 49 height 35
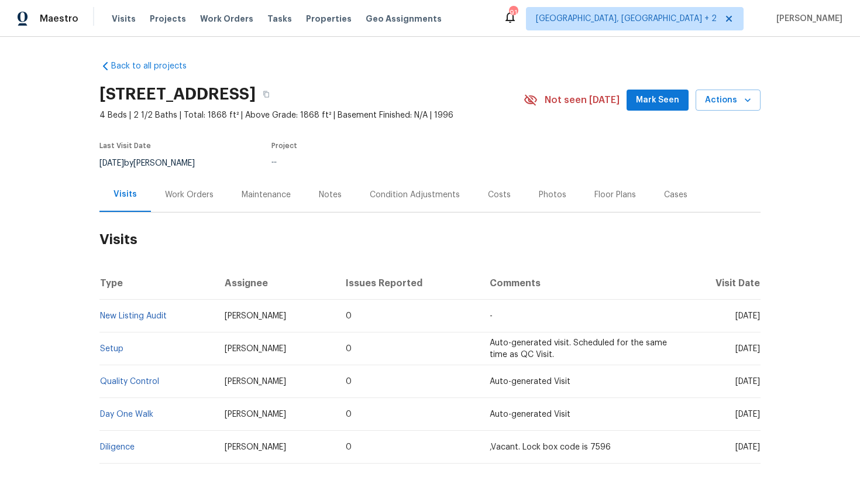
click at [182, 200] on div "Work Orders" at bounding box center [189, 194] width 77 height 35
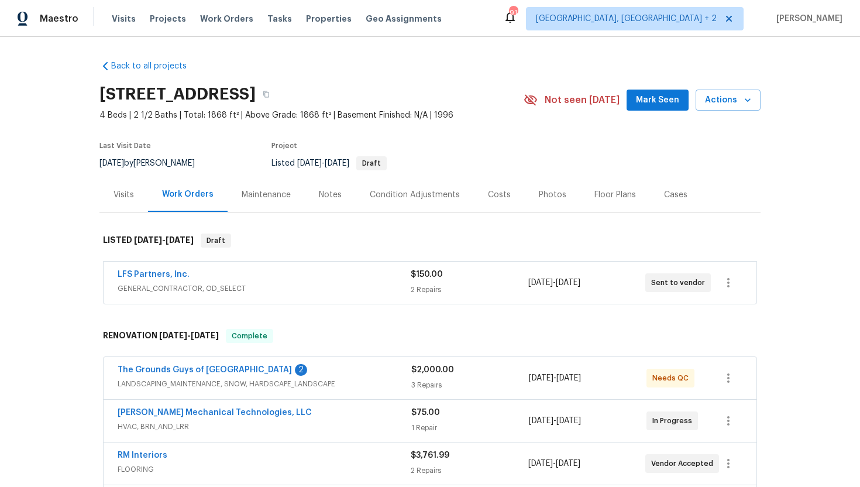
click at [312, 281] on div "LFS Partners, Inc." at bounding box center [264, 276] width 293 height 14
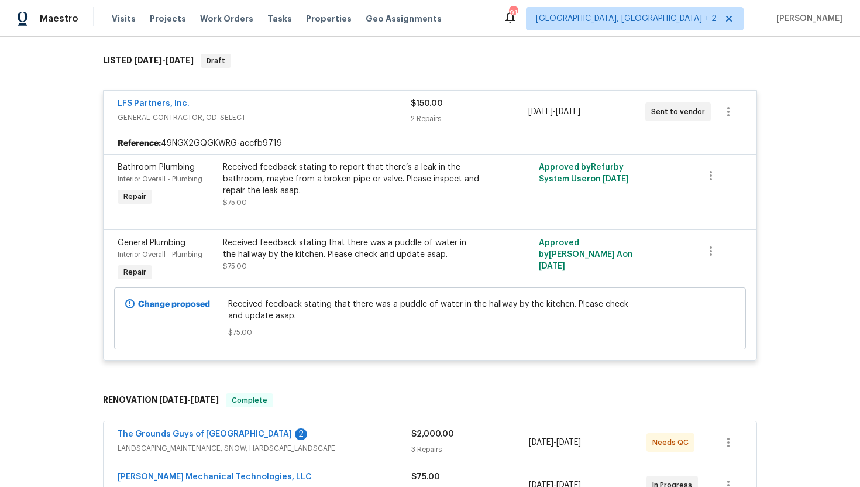
scroll to position [269, 0]
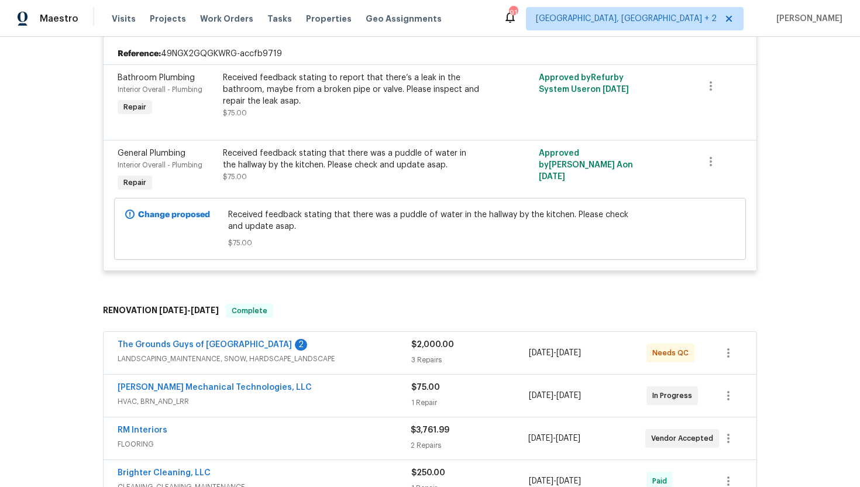
click at [356, 403] on span "HVAC, BRN_AND_LRR" at bounding box center [265, 402] width 294 height 12
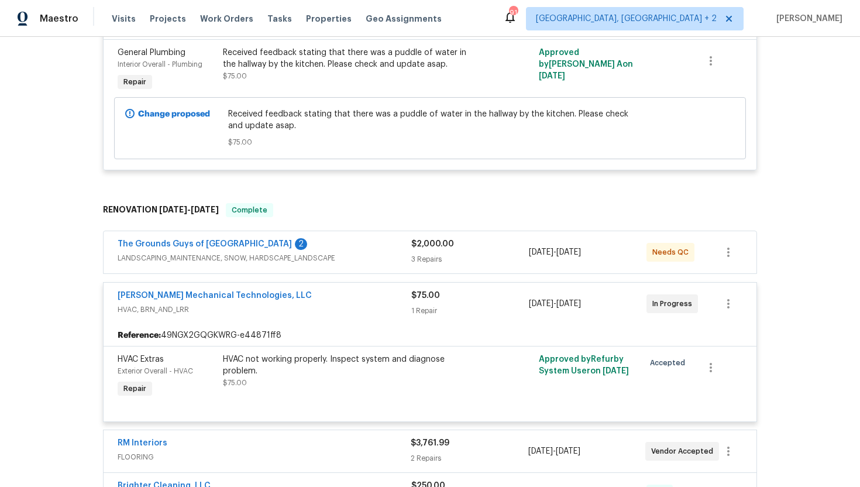
scroll to position [508, 0]
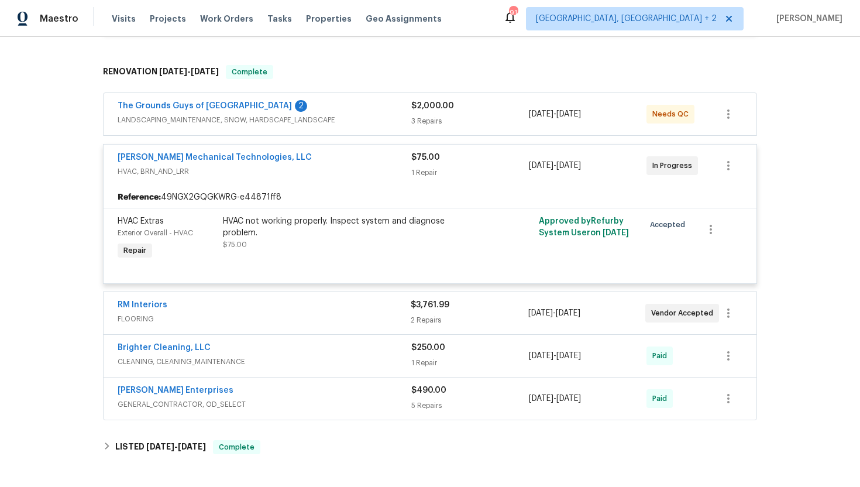
click at [346, 304] on div "RM Interiors" at bounding box center [264, 306] width 293 height 14
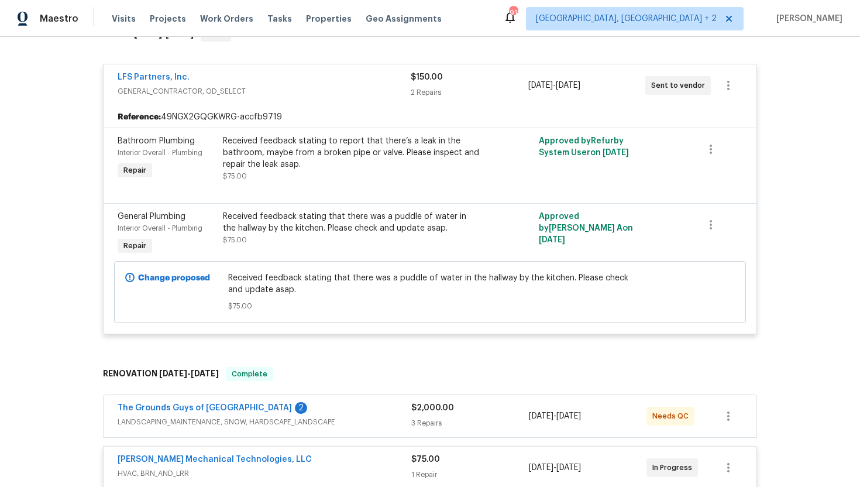
scroll to position [0, 0]
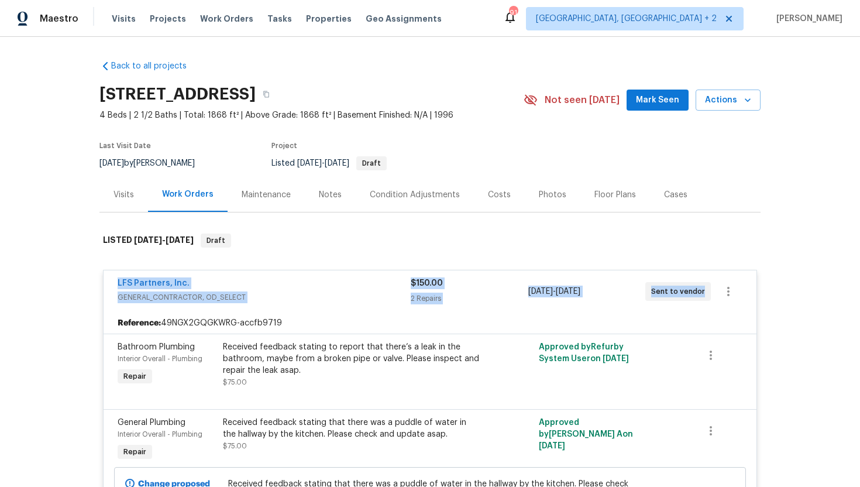
drag, startPoint x: 701, startPoint y: 290, endPoint x: 107, endPoint y: 273, distance: 594.2
click at [107, 273] on div "LFS Partners, Inc. GENERAL_CONTRACTOR, OD_SELECT $150.00 2 Repairs 9/6/2025 - 9…" at bounding box center [430, 291] width 653 height 42
copy div "LFS Partners, Inc. GENERAL_CONTRACTOR, OD_SELECT $150.00 2 Repairs 9/6/2025 - 9…"
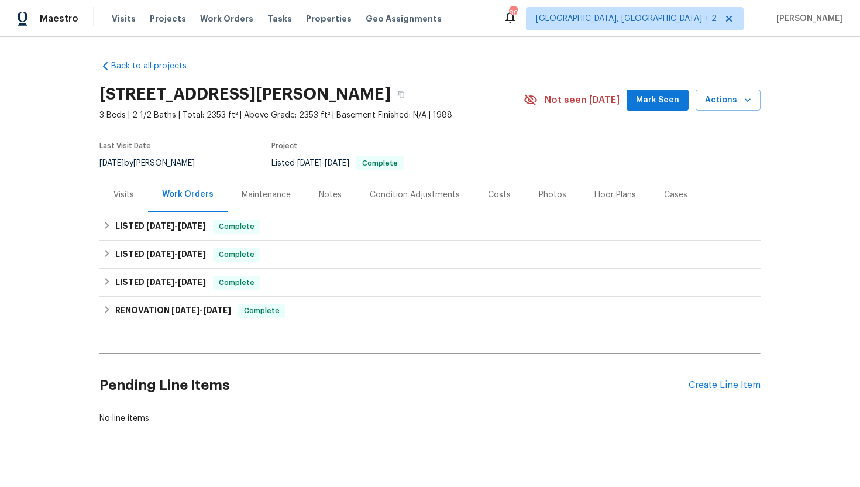
click at [125, 197] on div "Visits" at bounding box center [124, 195] width 20 height 12
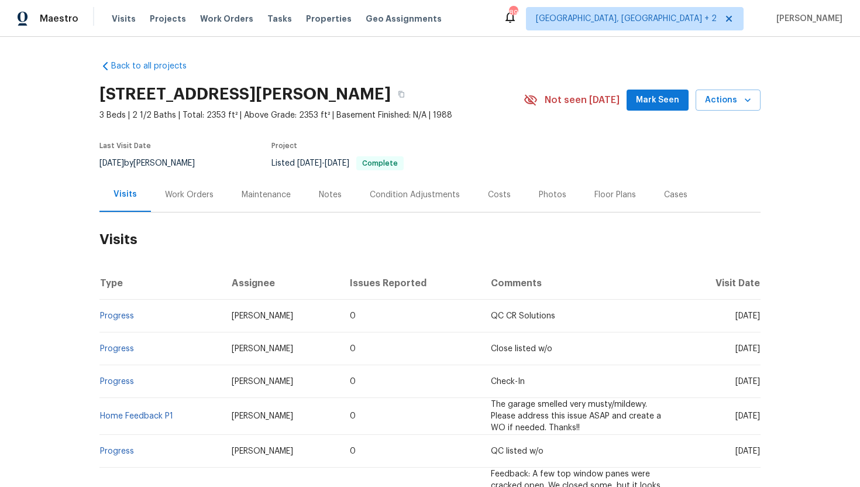
click at [193, 196] on div "Work Orders" at bounding box center [189, 195] width 49 height 12
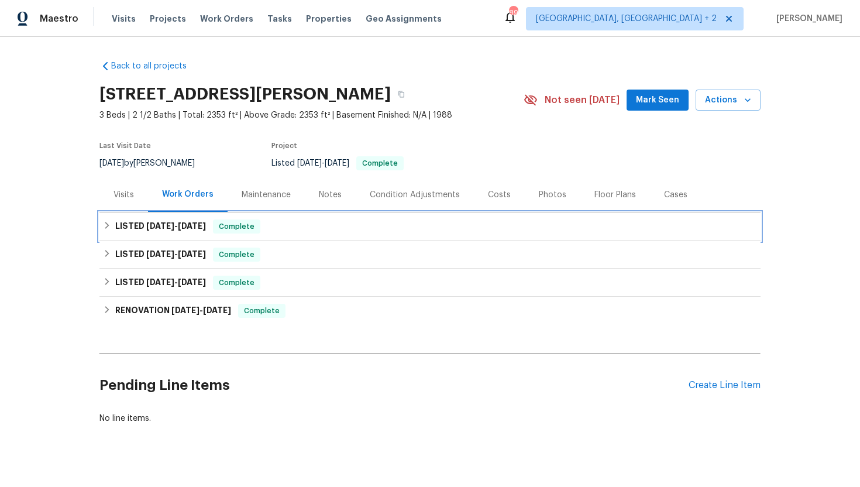
click at [194, 229] on span "8/5/25" at bounding box center [192, 226] width 28 height 8
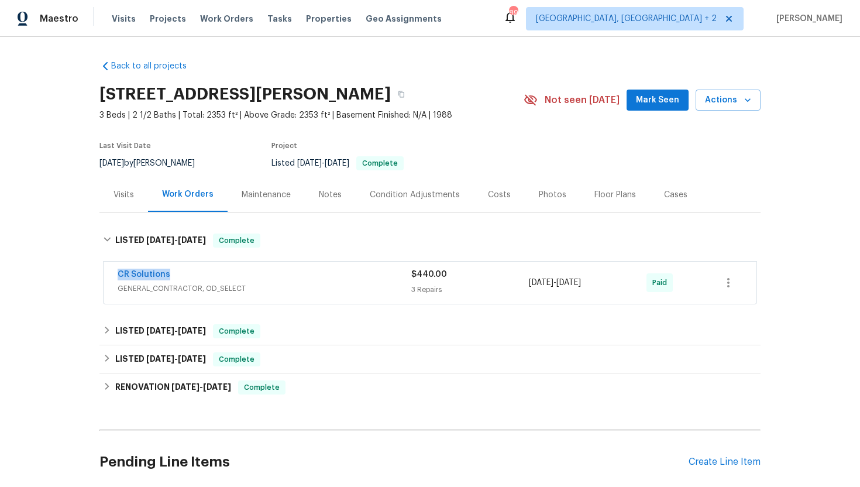
drag, startPoint x: 205, startPoint y: 277, endPoint x: 85, endPoint y: 275, distance: 120.6
click at [85, 275] on div "Back to all projects 9116 Torrence Creek Ct, Huntersville, NC 28078 3 Beds | 2 …" at bounding box center [430, 262] width 860 height 450
copy link "CR Solutions"
drag, startPoint x: 609, startPoint y: 283, endPoint x: 521, endPoint y: 282, distance: 87.8
click at [521, 282] on div "CR Solutions GENERAL_CONTRACTOR, OD_SELECT $440.00 3 Repairs 8/1/2025 - 8/5/202…" at bounding box center [416, 283] width 597 height 28
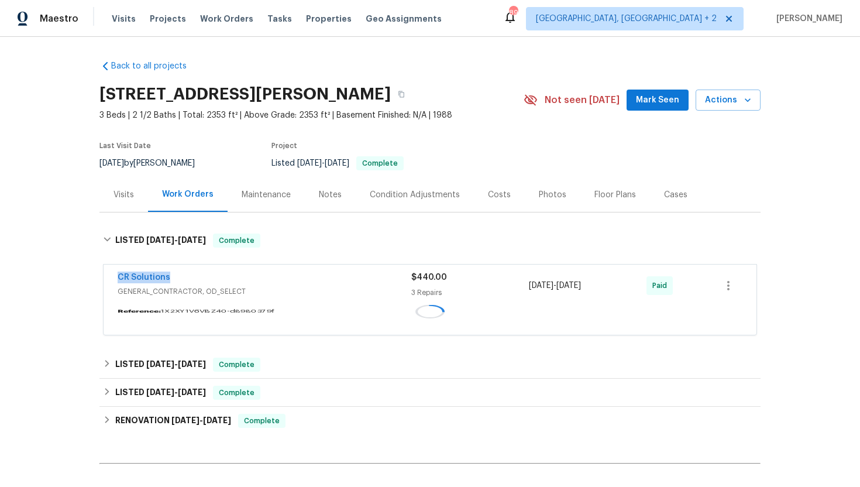
copy div "3 Repairs 8/1/2025 - 8/5/2025"
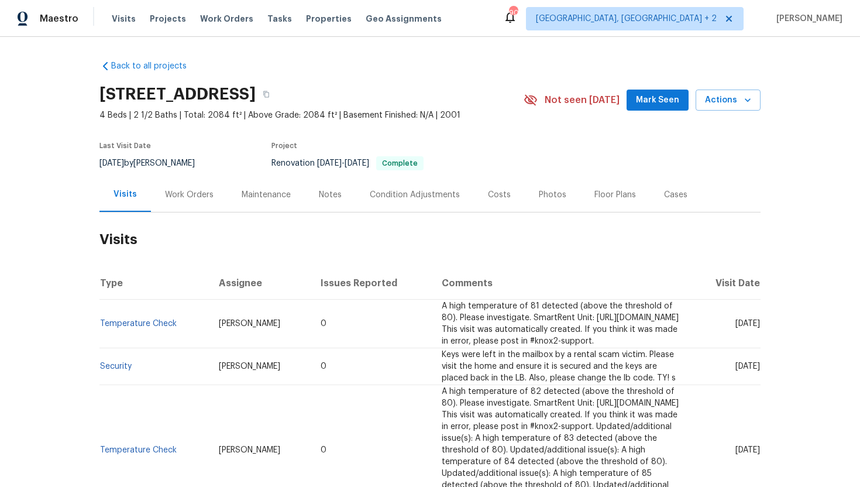
click at [188, 211] on div "Work Orders" at bounding box center [189, 194] width 77 height 35
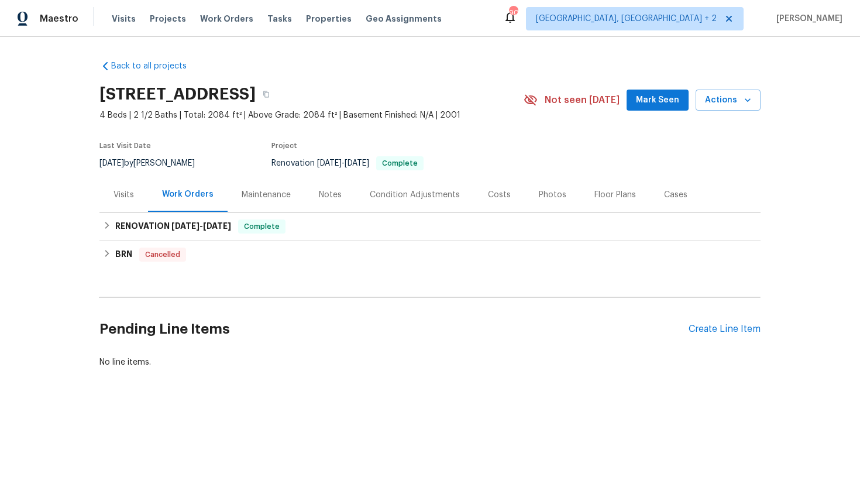
click at [136, 199] on div "Visits" at bounding box center [123, 194] width 49 height 35
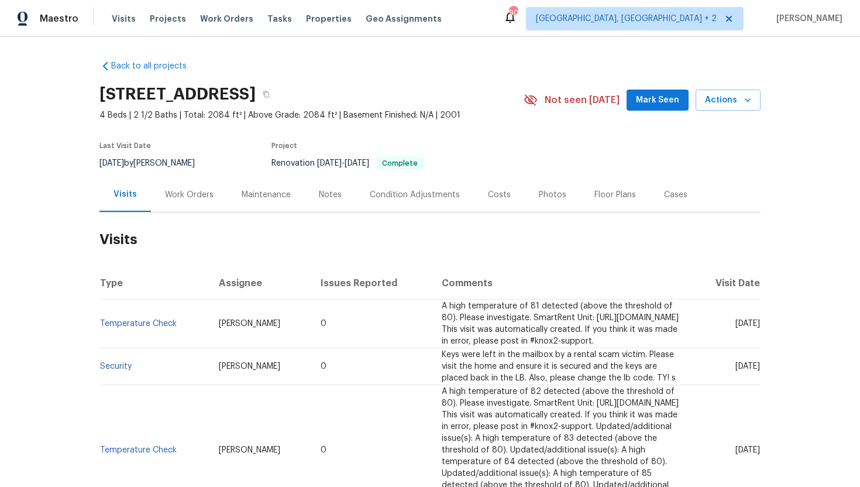
scroll to position [7, 0]
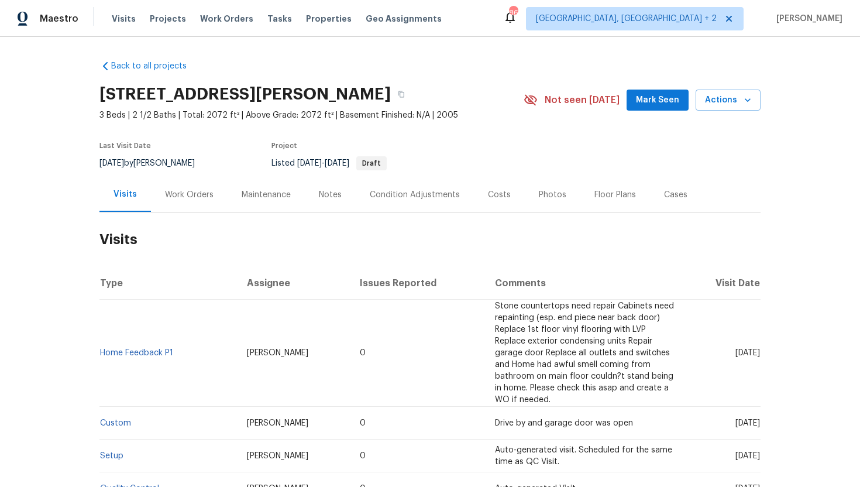
click at [202, 190] on div "Work Orders" at bounding box center [189, 195] width 49 height 12
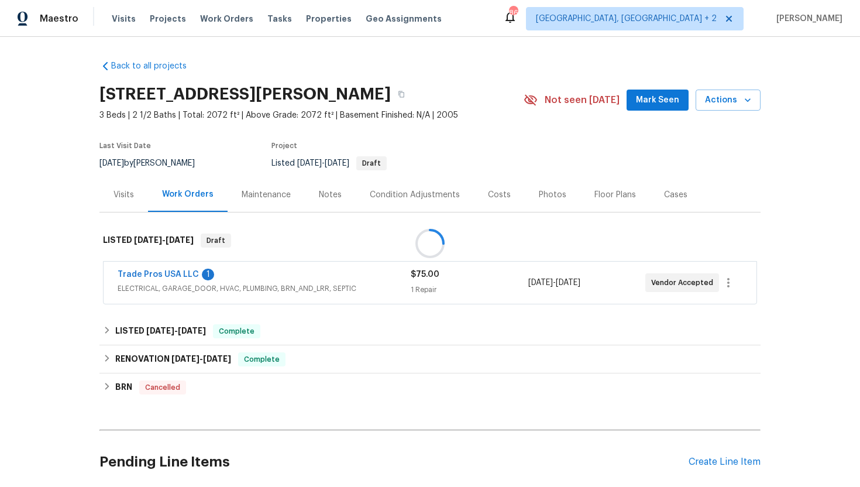
click at [303, 273] on div at bounding box center [430, 243] width 860 height 487
click at [303, 281] on div at bounding box center [430, 243] width 860 height 487
click at [302, 284] on div at bounding box center [430, 243] width 860 height 487
click at [336, 285] on span "ELECTRICAL, GARAGE_DOOR, HVAC, PLUMBING, BRN_AND_LRR, SEPTIC" at bounding box center [264, 289] width 293 height 12
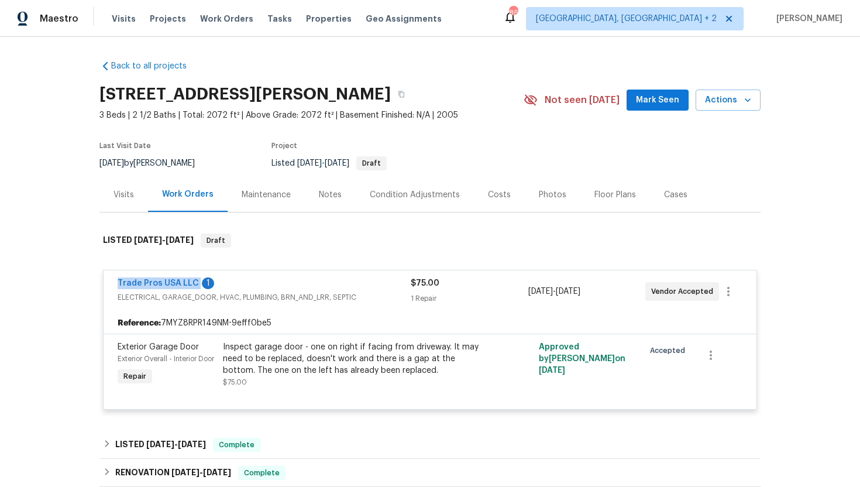
drag, startPoint x: 116, startPoint y: 281, endPoint x: 196, endPoint y: 287, distance: 79.8
click at [197, 287] on div "Trade Pros USA LLC 1 ELECTRICAL, GARAGE_DOOR, HVAC, PLUMBING, BRN_AND_LRR, SEPT…" at bounding box center [430, 291] width 653 height 42
copy link "Trade Pros USA LLC"
drag, startPoint x: 613, startPoint y: 293, endPoint x: 530, endPoint y: 293, distance: 83.7
click at [530, 293] on div "9/3/2025 - 9/10/2025" at bounding box center [586, 291] width 117 height 28
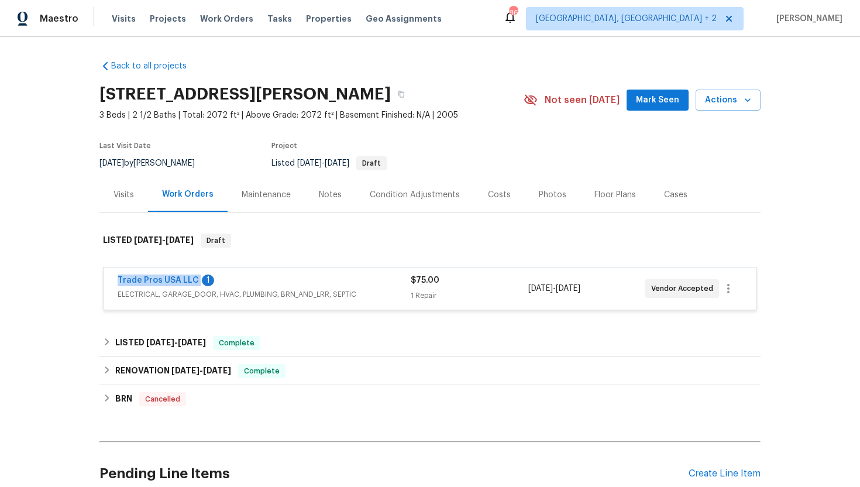
copy span "9/3/2025 - 9/10/2025"
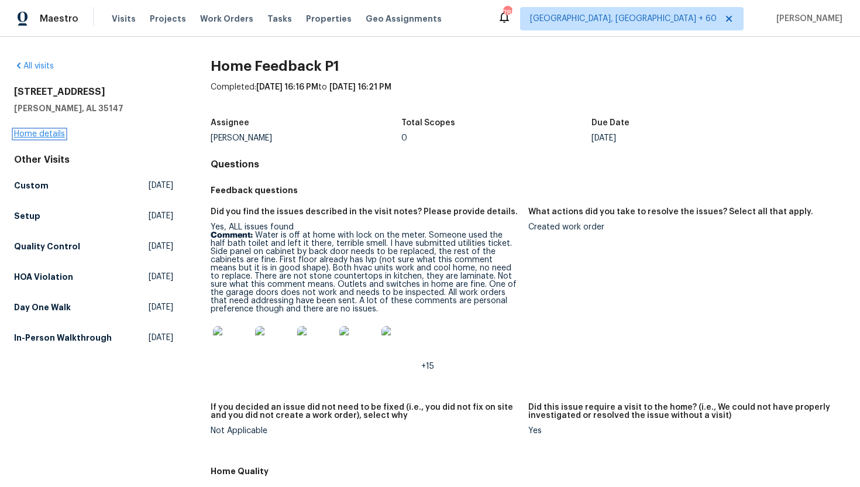
click at [54, 134] on link "Home details" at bounding box center [39, 134] width 51 height 8
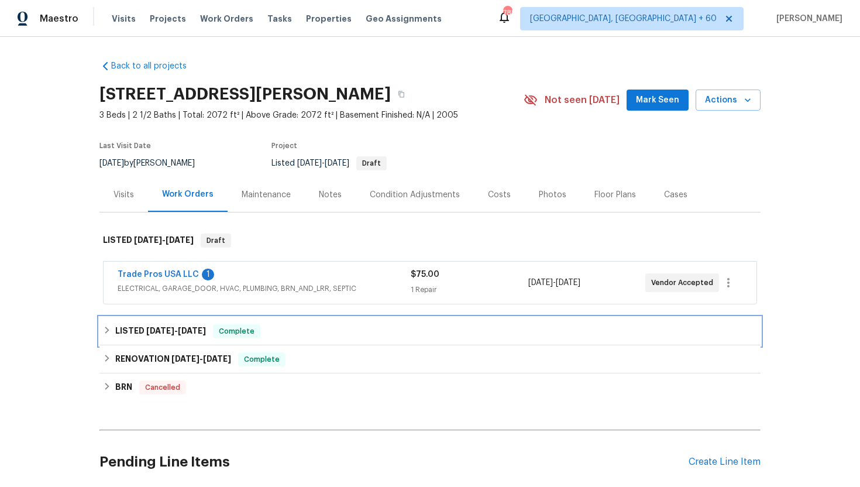
click at [243, 326] on span "Complete" at bounding box center [236, 331] width 45 height 12
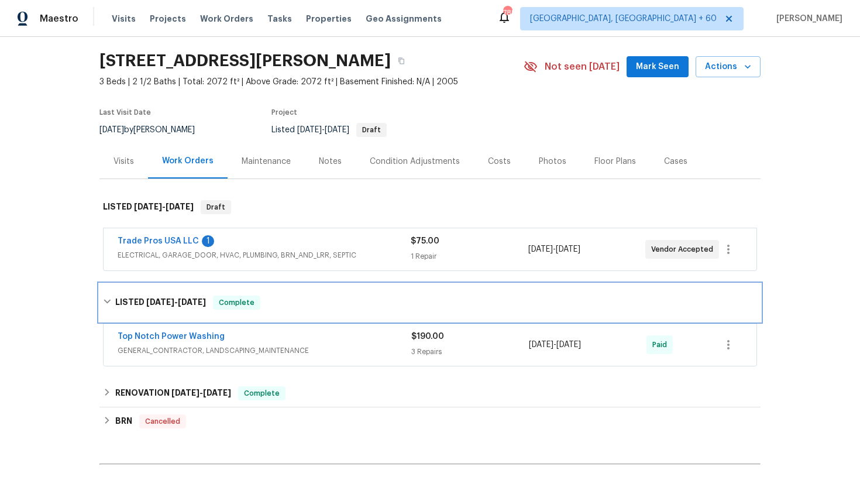
scroll to position [68, 0]
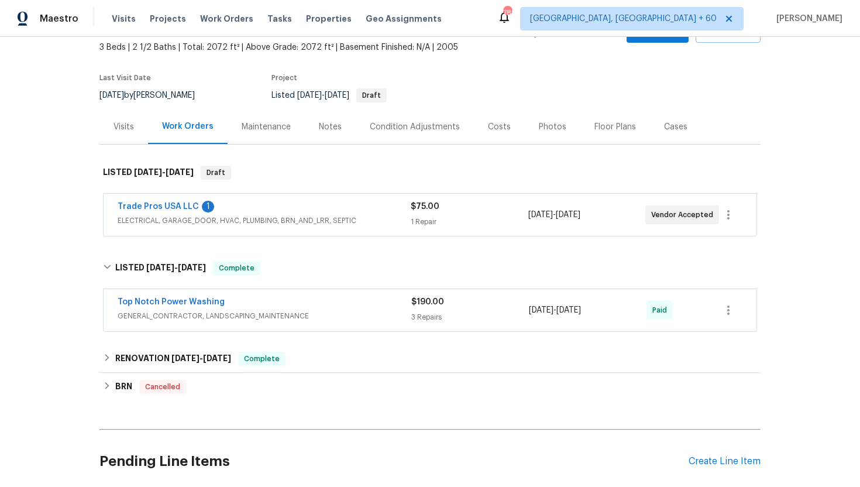
click at [279, 316] on span "GENERAL_CONTRACTOR, LANDSCAPING_MAINTENANCE" at bounding box center [265, 316] width 294 height 12
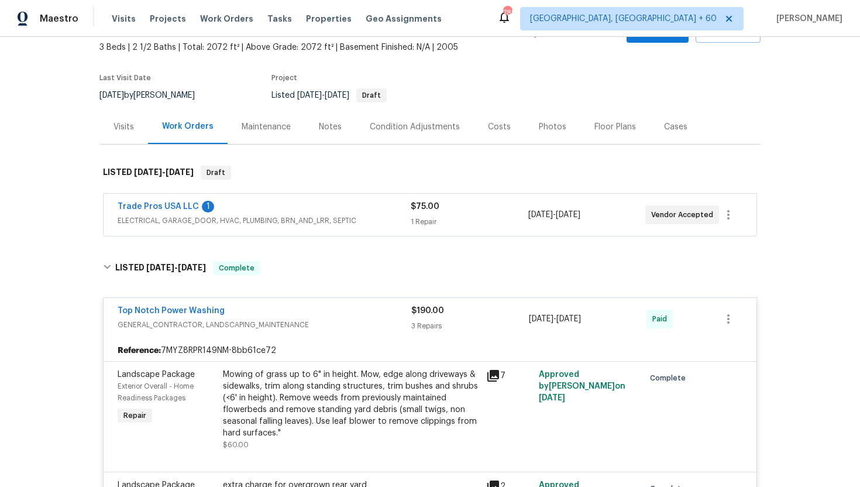
click at [352, 212] on div "Trade Pros USA LLC 1" at bounding box center [264, 208] width 293 height 14
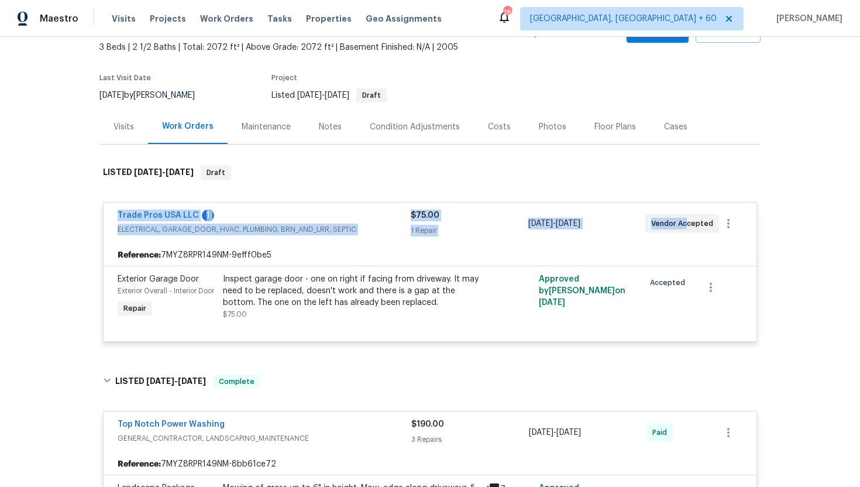
drag, startPoint x: 687, startPoint y: 219, endPoint x: 112, endPoint y: 216, distance: 574.7
click at [112, 216] on div "Trade Pros USA LLC 1 ELECTRICAL, GARAGE_DOOR, HVAC, PLUMBING, BRN_AND_LRR, SEPT…" at bounding box center [430, 223] width 653 height 42
copy div "Trade Pros USA LLC 1 ELECTRICAL, GARAGE_DOOR, HVAC, PLUMBING, BRN_AND_LRR, SEPT…"
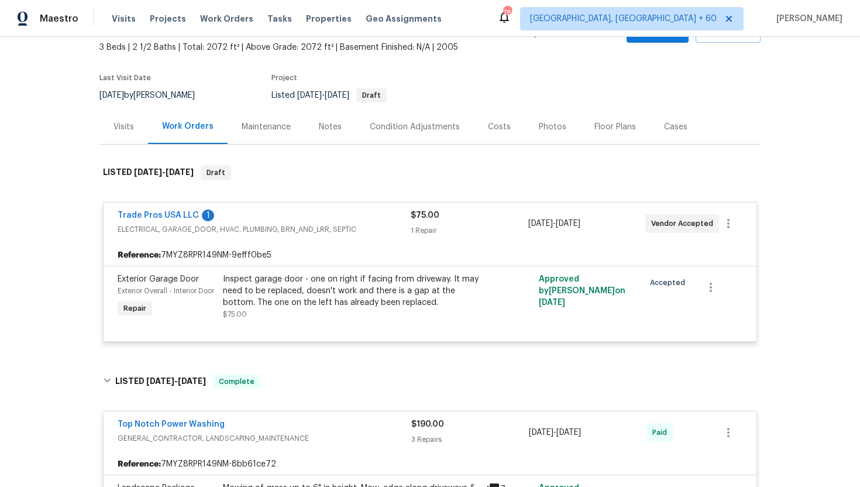
click at [470, 256] on div "Reference: 7MYZ8RPR149NM-9efff0be5" at bounding box center [430, 255] width 653 height 21
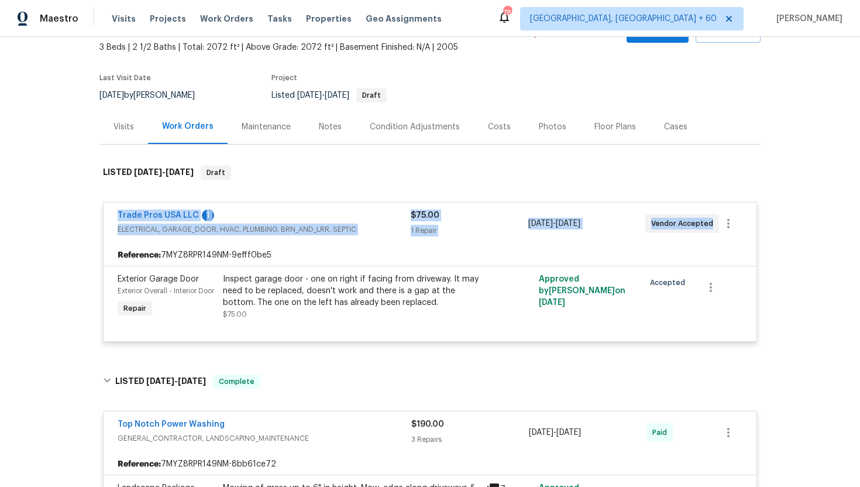
drag, startPoint x: 709, startPoint y: 224, endPoint x: 82, endPoint y: 214, distance: 626.8
click at [82, 214] on div "Back to all projects 5882 Forest Lakes Cv, Sterrett, AL 35147 3 Beds | 2 1/2 Ba…" at bounding box center [430, 262] width 860 height 450
copy div "Trade Pros USA LLC 1 ELECTRICAL, GARAGE_DOOR, HVAC, PLUMBING, BRN_AND_LRR, SEPT…"
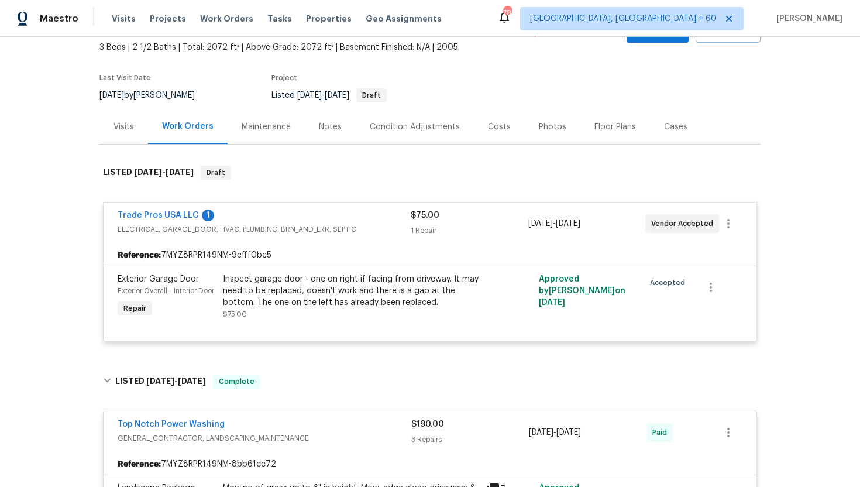
click at [117, 125] on div "Visits" at bounding box center [124, 127] width 20 height 12
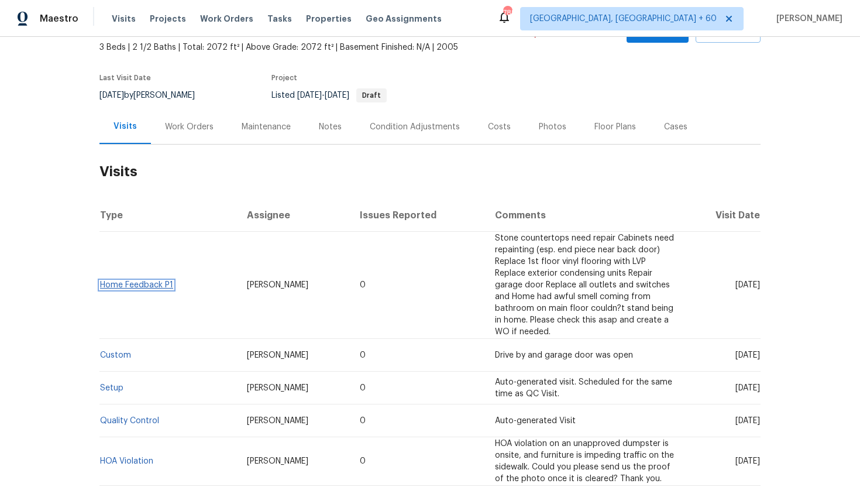
click at [165, 288] on link "Home Feedback P1" at bounding box center [136, 285] width 73 height 8
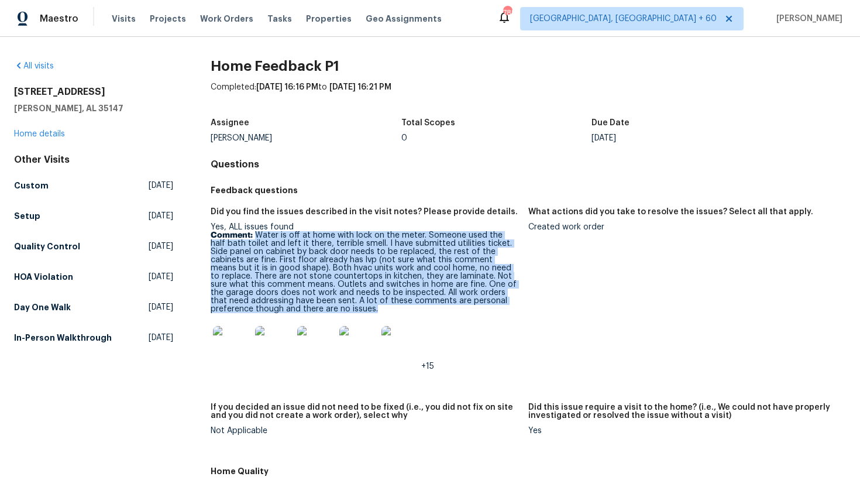
drag, startPoint x: 256, startPoint y: 238, endPoint x: 333, endPoint y: 312, distance: 107.2
click at [333, 312] on p "Comment: Water is off at home with lock on the meter. Someone used the half bat…" at bounding box center [365, 272] width 308 height 82
copy p "Water is off at home with lock on the meter. Someone used the half bath toilet …"
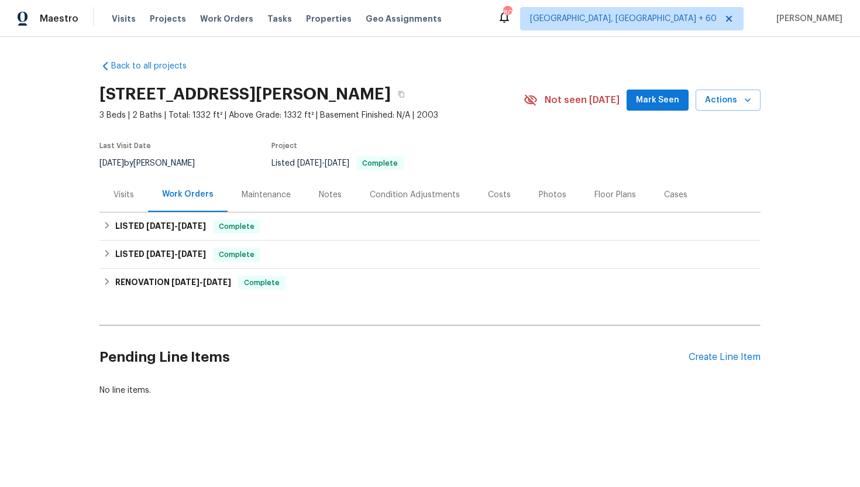
click at [126, 194] on div "Visits" at bounding box center [124, 195] width 20 height 12
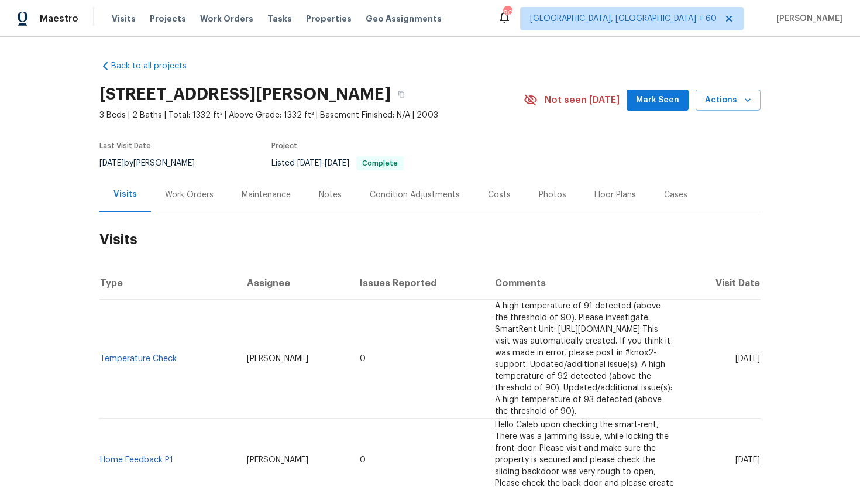
click at [184, 206] on div "Work Orders" at bounding box center [189, 194] width 77 height 35
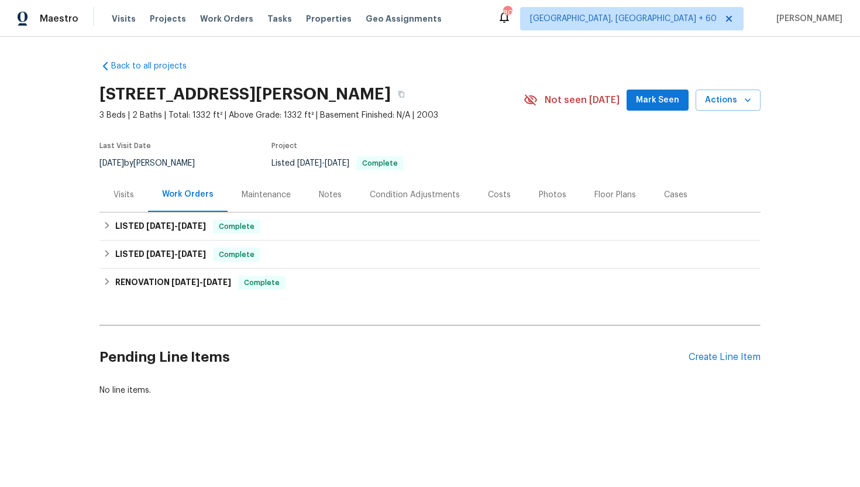
click at [130, 200] on div "Visits" at bounding box center [124, 195] width 20 height 12
